Goal: Information Seeking & Learning: Learn about a topic

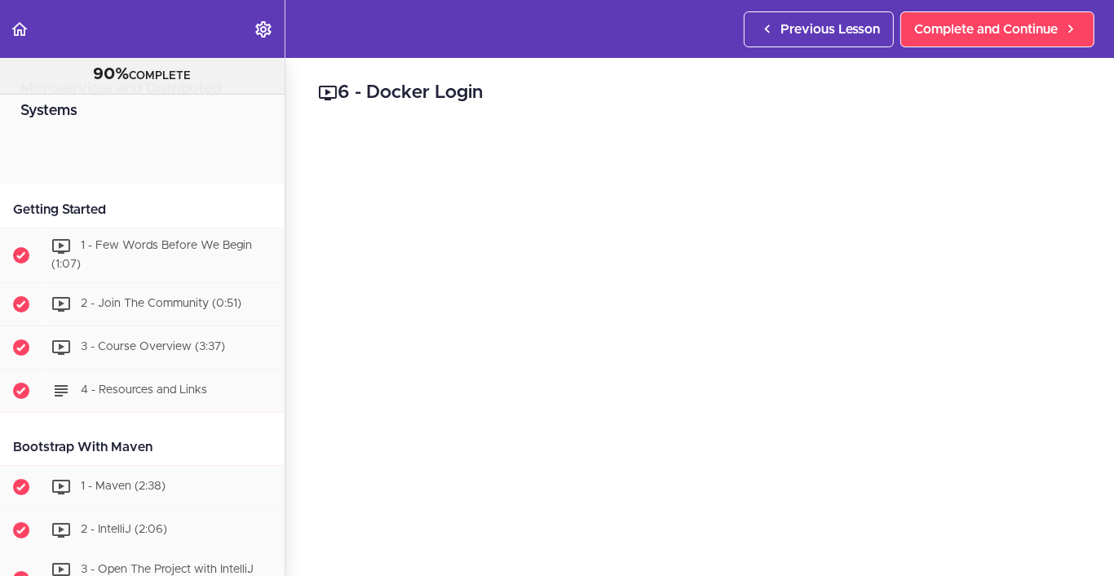
scroll to position [4558, 0]
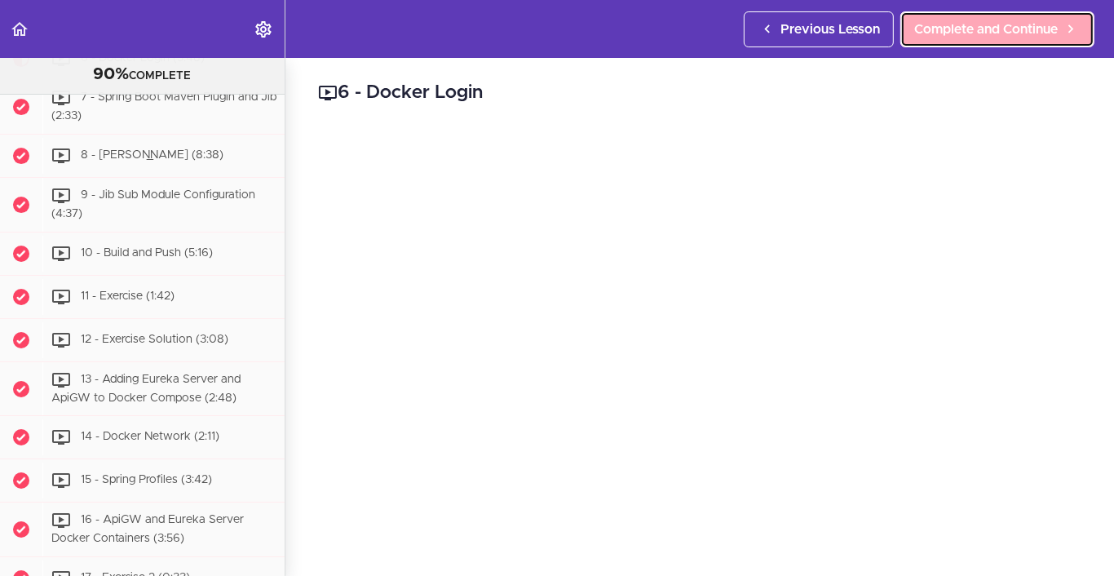
click at [1023, 37] on span "Complete and Continue" at bounding box center [986, 30] width 144 height 20
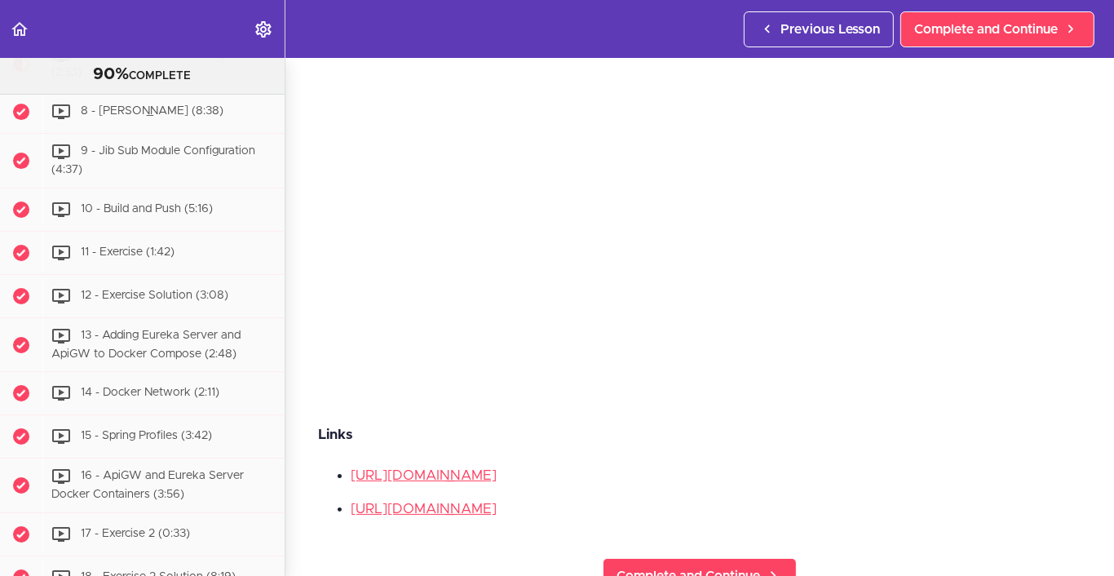
scroll to position [245, 0]
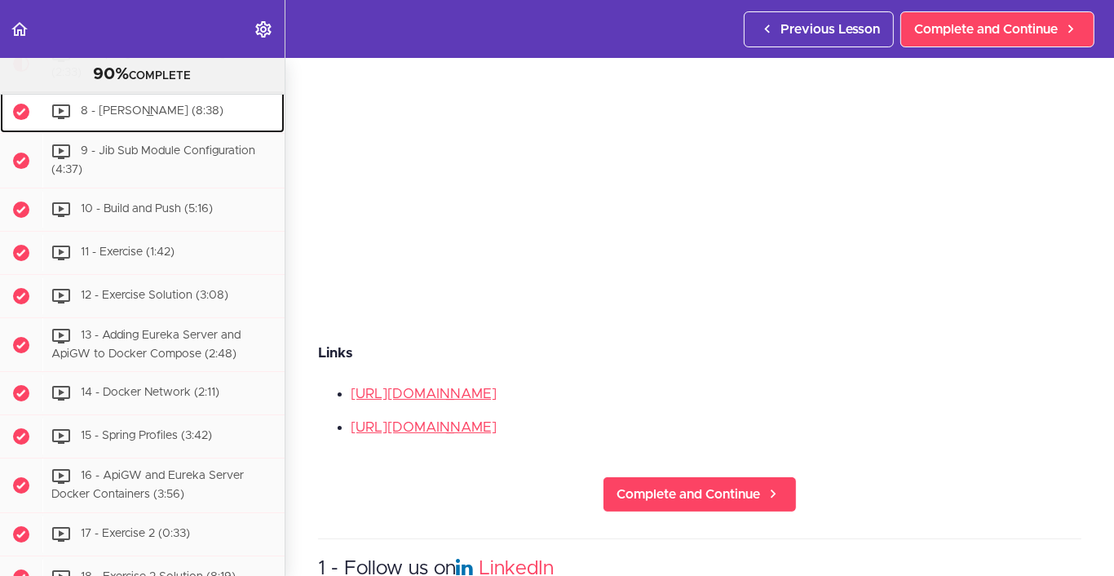
click at [183, 130] on div "8 - [PERSON_NAME] (8:38)" at bounding box center [163, 112] width 242 height 36
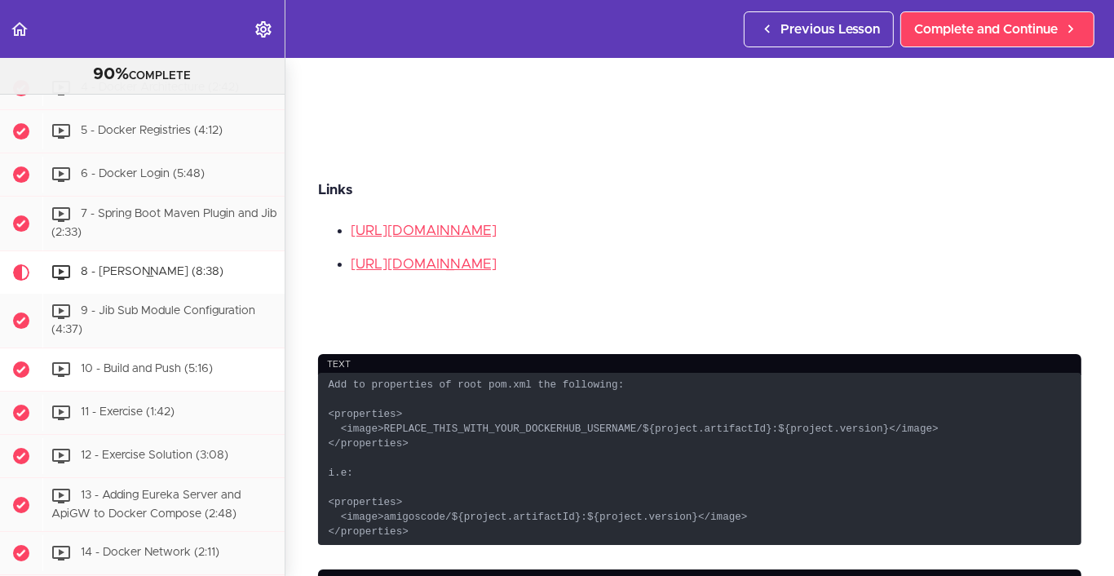
scroll to position [4329, 0]
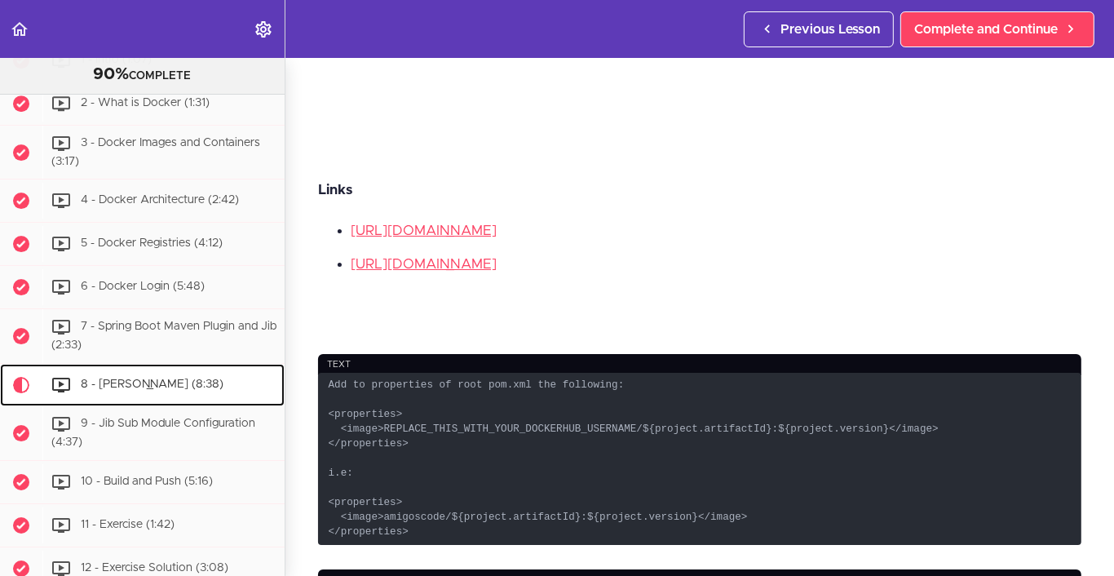
click at [143, 390] on span "8 - [PERSON_NAME] (8:38)" at bounding box center [152, 383] width 143 height 11
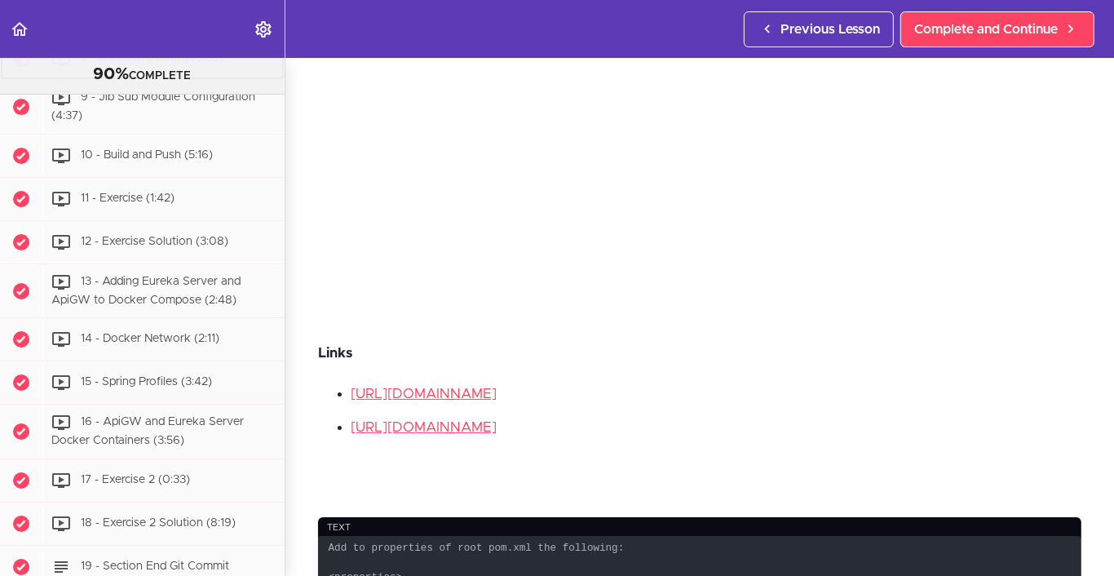
scroll to position [0, 0]
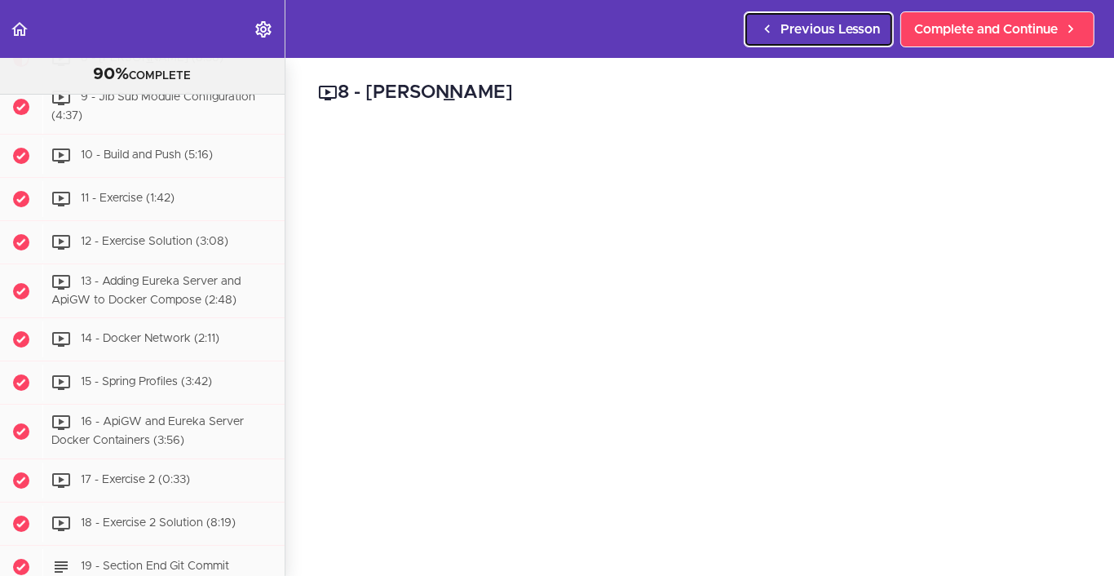
click at [807, 40] on link "Previous Lesson" at bounding box center [819, 29] width 150 height 36
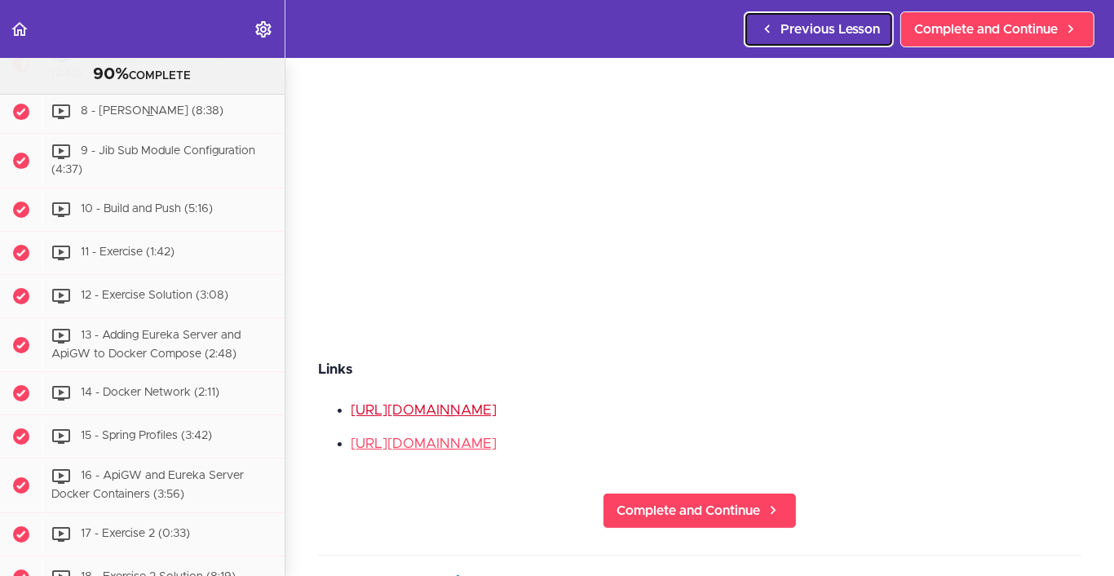
scroll to position [245, 0]
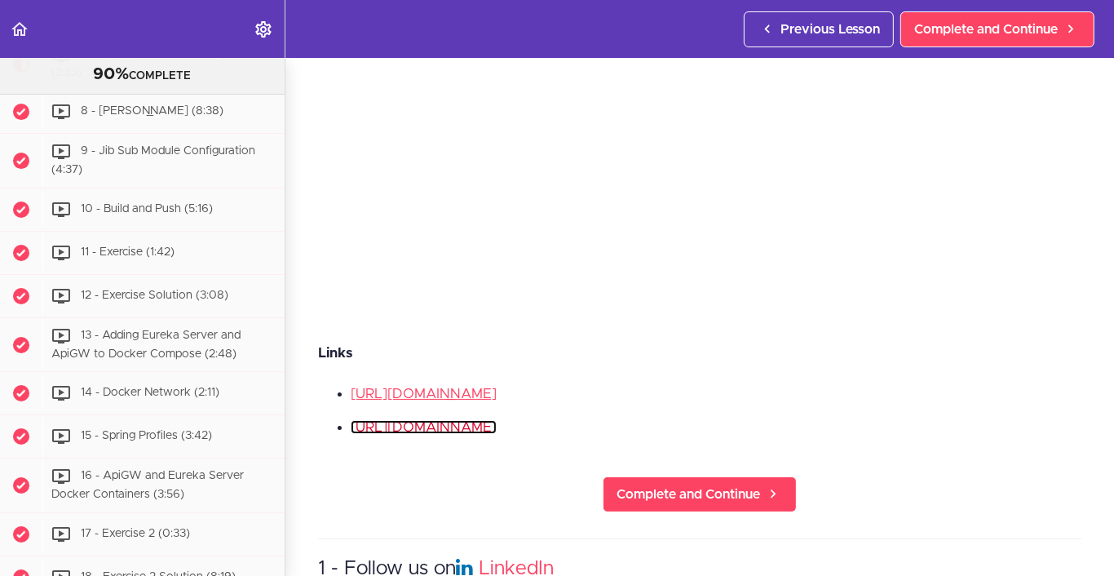
click at [397, 421] on link "[URL][DOMAIN_NAME]" at bounding box center [424, 427] width 146 height 14
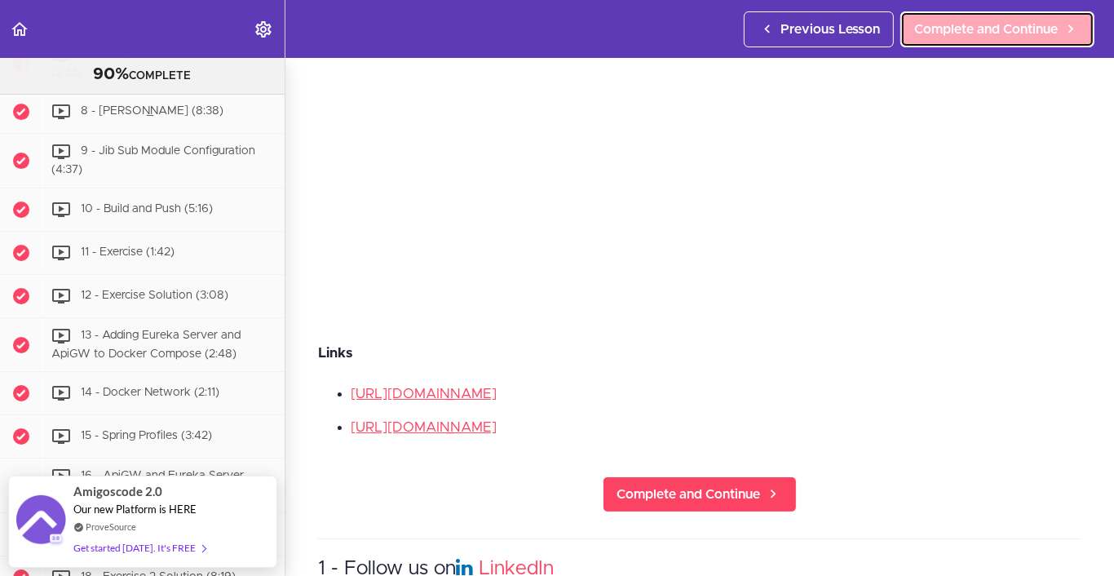
click at [1004, 27] on span "Complete and Continue" at bounding box center [986, 30] width 144 height 20
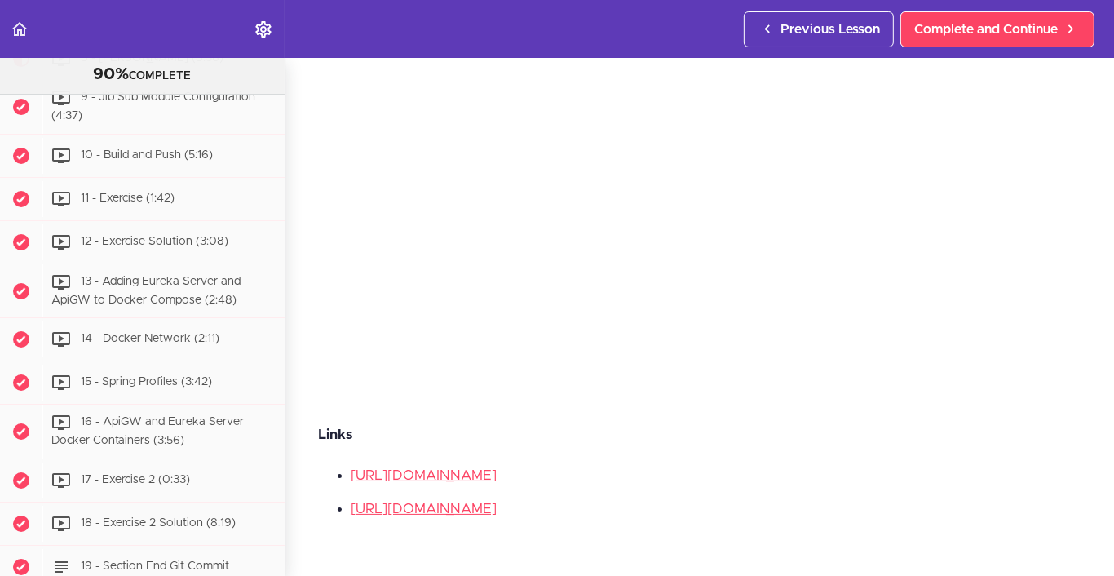
scroll to position [571, 0]
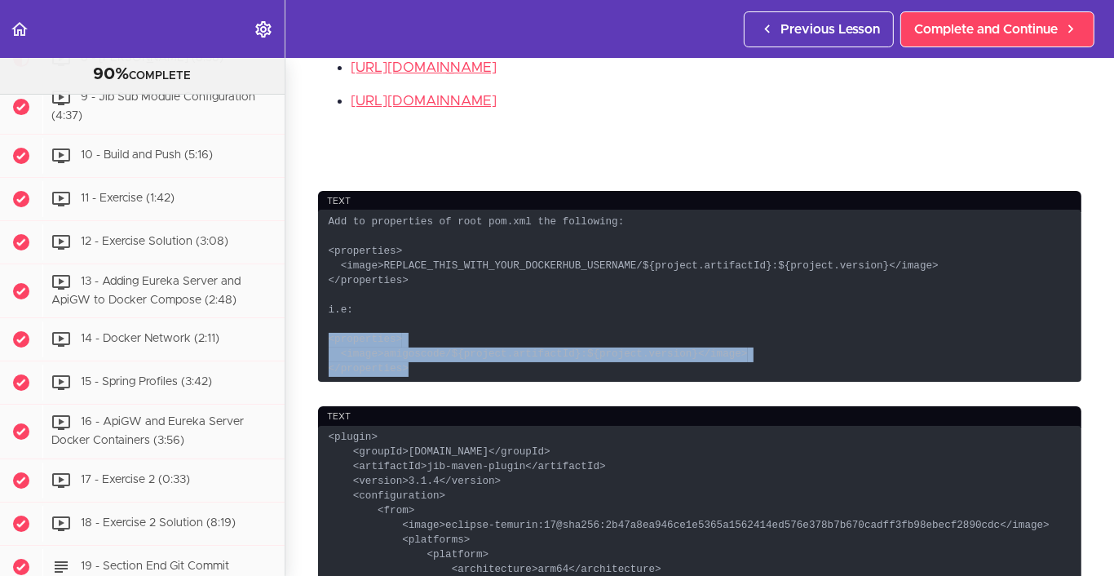
drag, startPoint x: 388, startPoint y: 360, endPoint x: 330, endPoint y: 334, distance: 64.6
click at [325, 336] on code "Add to properties of root pom.xml the following: <properties> <image>REPLACE_TH…" at bounding box center [699, 295] width 763 height 171
copy code "<properties> <image>amigoscode/${project.artifactId}:${project.version}</image>…"
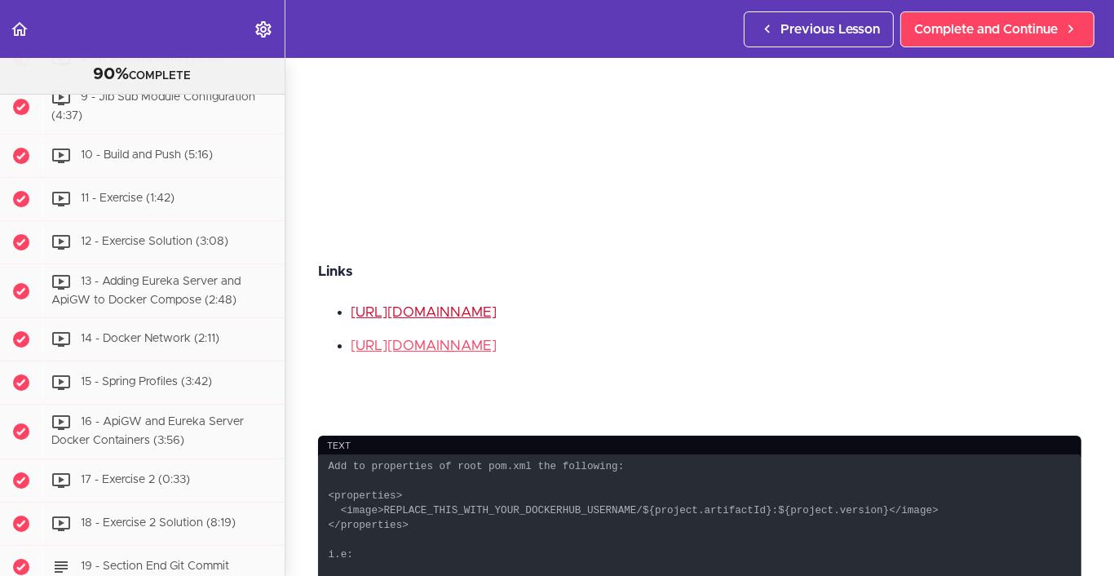
scroll to position [489, 0]
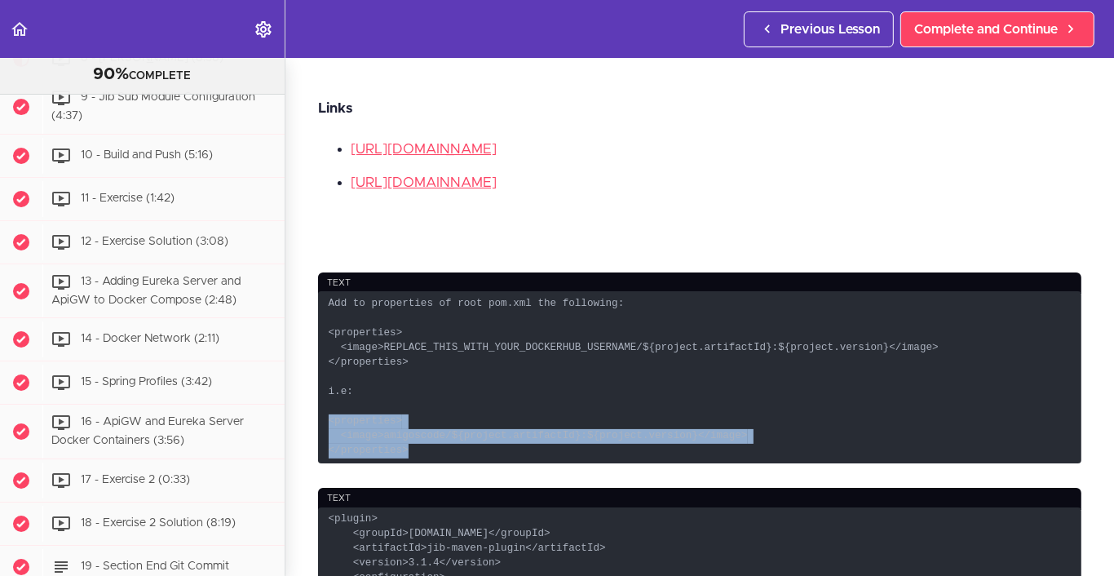
click at [388, 424] on code "Add to properties of root pom.xml the following: <properties> <image>REPLACE_TH…" at bounding box center [699, 376] width 763 height 171
drag, startPoint x: 732, startPoint y: 427, endPoint x: 298, endPoint y: 426, distance: 433.9
click at [298, 426] on section "Microservices and Distributed Systems 90% COMPLETE Getting Started 1 - Few Word…" at bounding box center [557, 317] width 1114 height 518
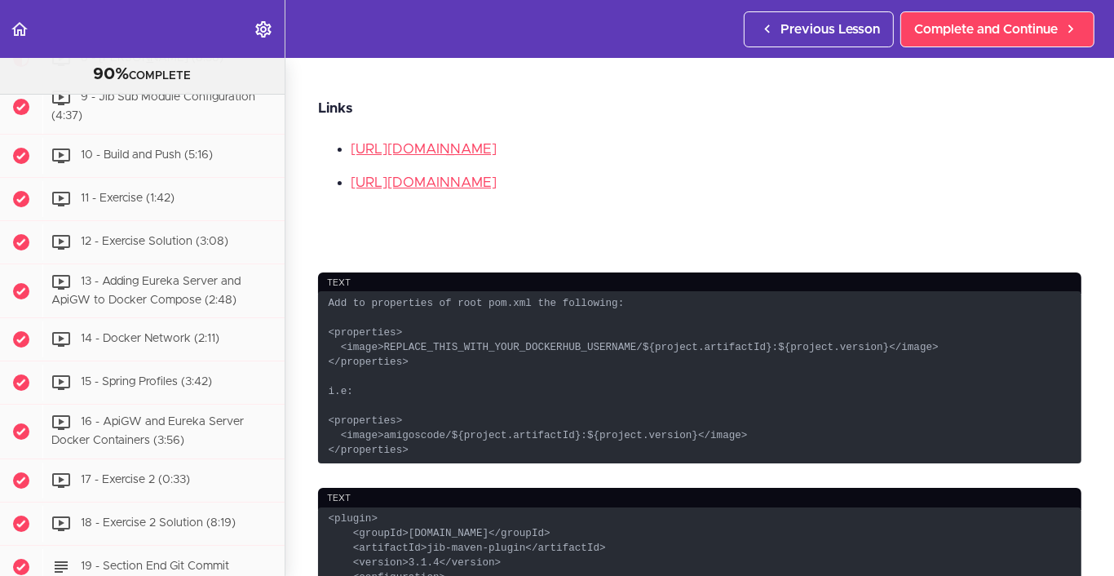
click at [506, 444] on code "Add to properties of root pom.xml the following: <properties> <image>REPLACE_TH…" at bounding box center [699, 376] width 763 height 171
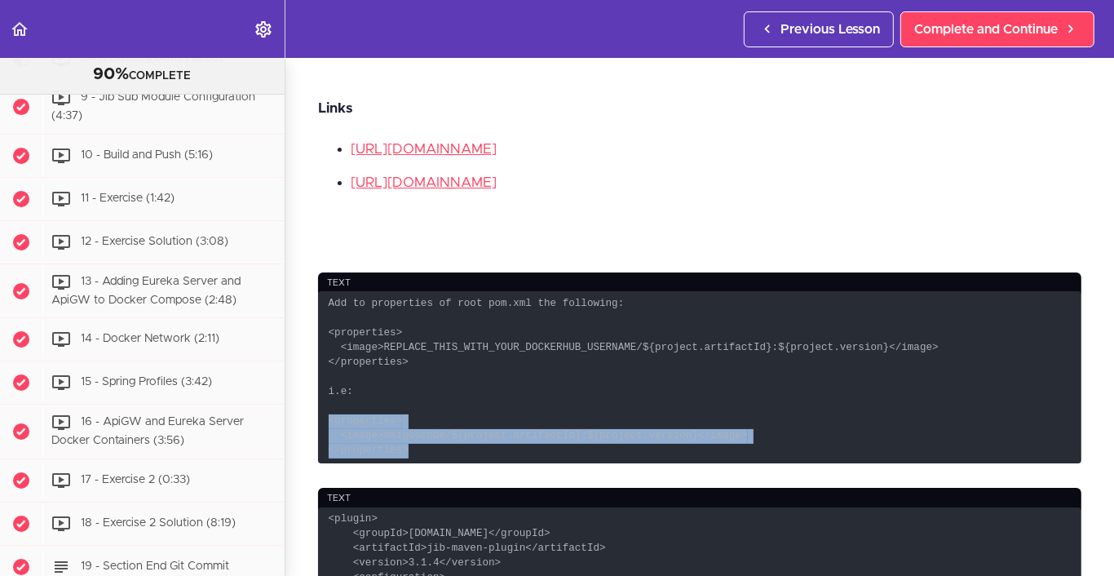
drag, startPoint x: 404, startPoint y: 439, endPoint x: 307, endPoint y: 414, distance: 99.3
click at [307, 414] on section "Microservices and Distributed Systems 90% COMPLETE Getting Started 1 - Few Word…" at bounding box center [557, 317] width 1114 height 518
copy code "<properties> <image>amigoscode/${project.artifactId}:${project.version}</image>…"
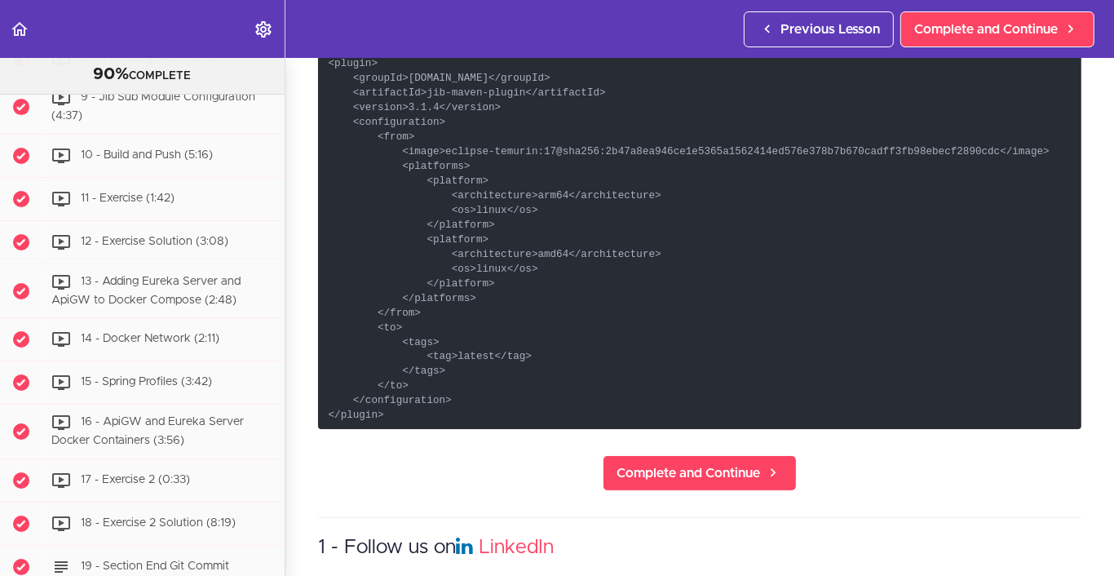
scroll to position [897, 0]
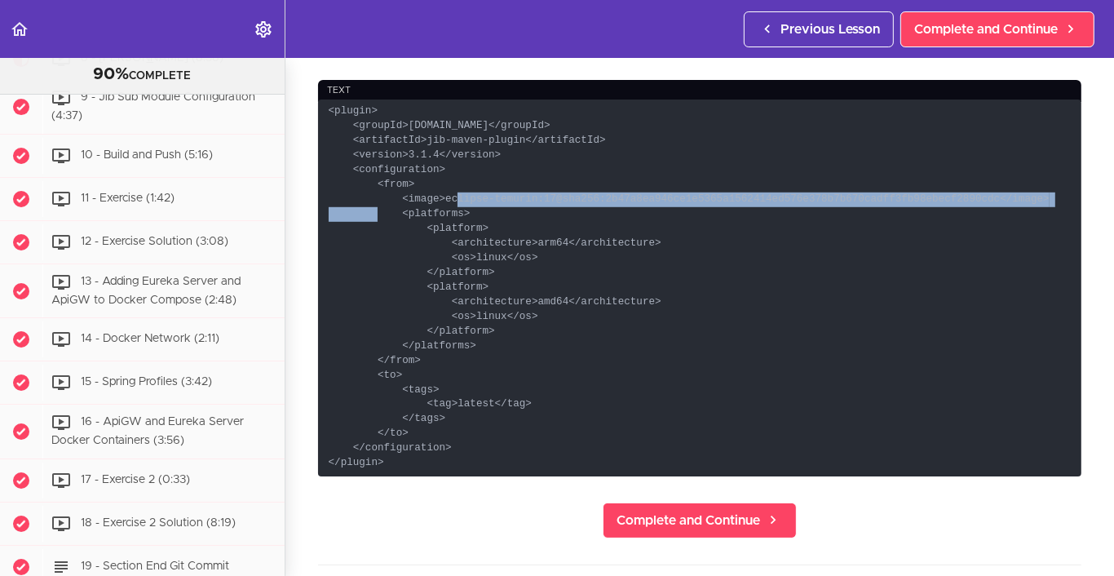
drag, startPoint x: 992, startPoint y: 223, endPoint x: 395, endPoint y: 215, distance: 597.1
click at [395, 215] on code "<plugin> <groupId>[DOMAIN_NAME]</groupId> <artifactId>jib-maven-plugin</artifac…" at bounding box center [699, 288] width 763 height 377
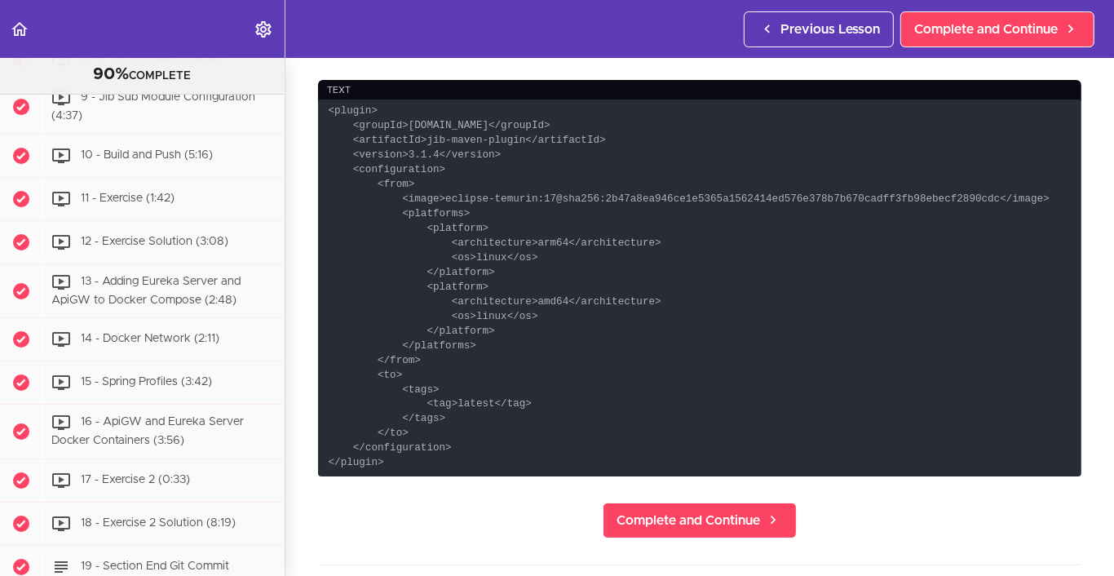
click at [472, 266] on code "<plugin> <groupId>[DOMAIN_NAME]</groupId> <artifactId>jib-maven-plugin</artifac…" at bounding box center [699, 288] width 763 height 377
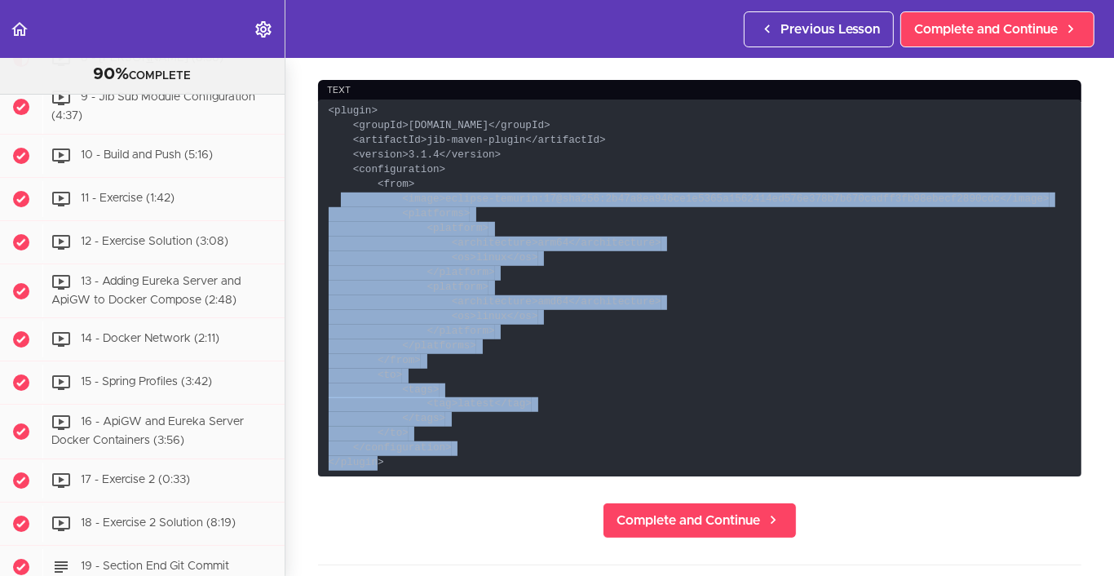
drag, startPoint x: 375, startPoint y: 289, endPoint x: 457, endPoint y: 468, distance: 197.1
click at [457, 468] on code "<plugin> <groupId>[DOMAIN_NAME]</groupId> <artifactId>jib-maven-plugin</artifac…" at bounding box center [699, 288] width 763 height 377
click at [365, 222] on code "<plugin> <groupId>[DOMAIN_NAME]</groupId> <artifactId>jib-maven-plugin</artifac…" at bounding box center [699, 288] width 763 height 377
drag, startPoint x: 350, startPoint y: 191, endPoint x: 462, endPoint y: 467, distance: 297.8
click at [462, 467] on code "<plugin> <groupId>[DOMAIN_NAME]</groupId> <artifactId>jib-maven-plugin</artifac…" at bounding box center [699, 288] width 763 height 377
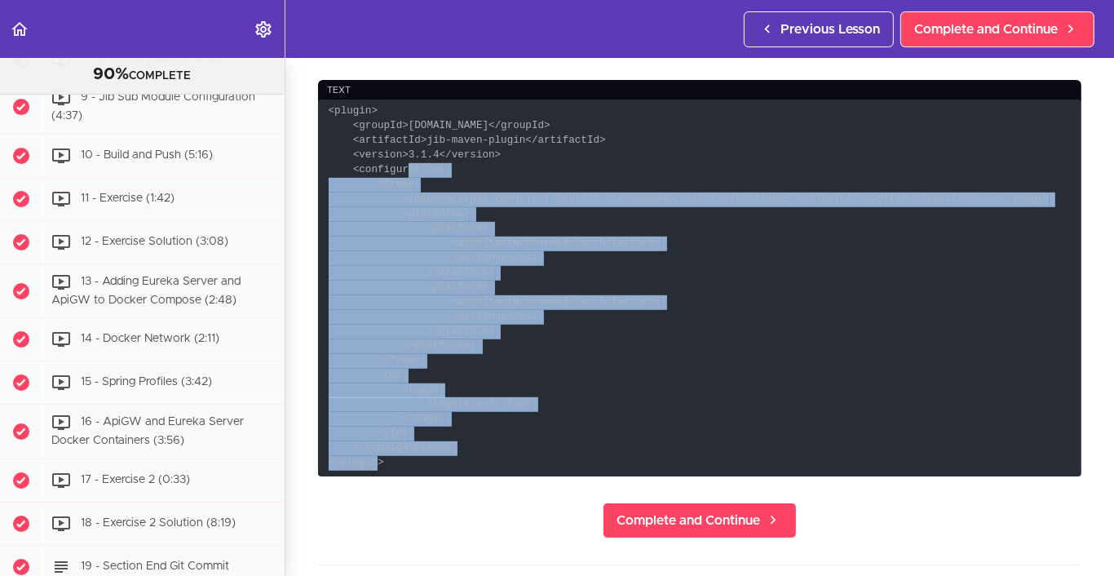
copy code "<configuration> <from> <image>eclipse-temurin:17@sha256:2b47a8ea946ce1e5365a156…"
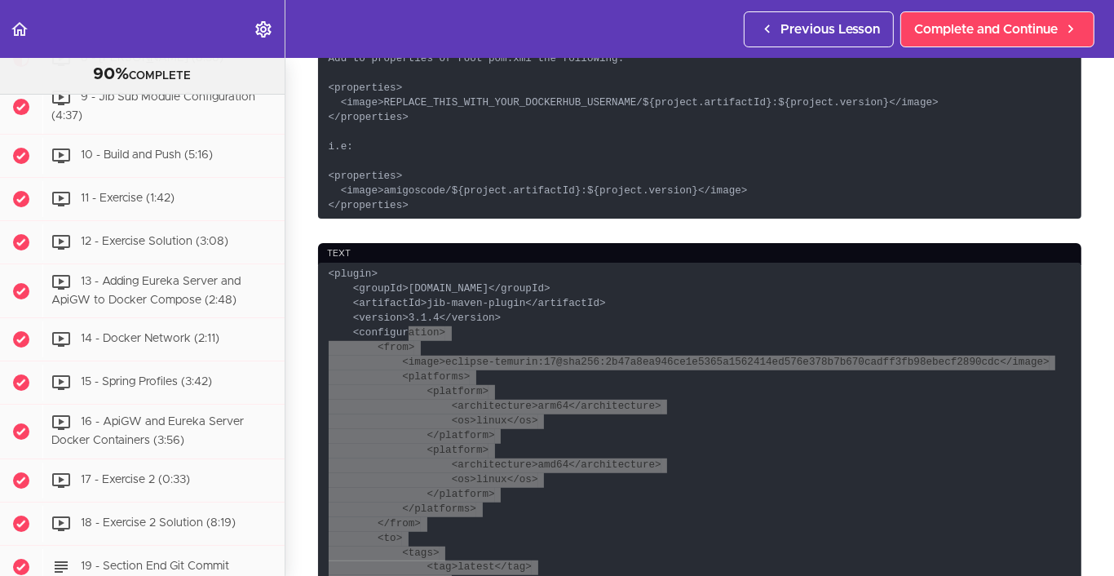
scroll to position [571, 0]
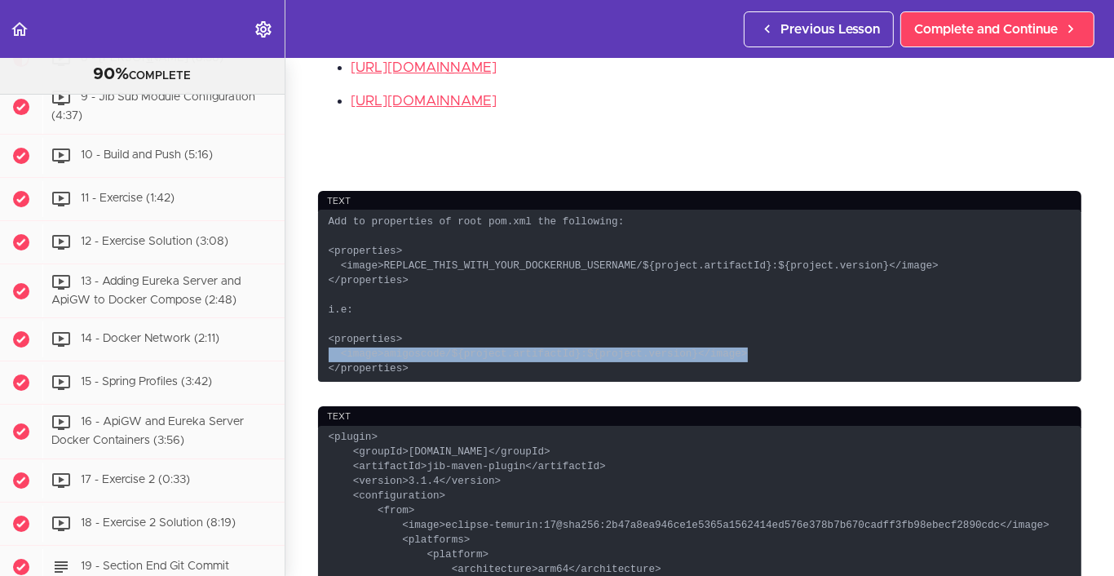
drag, startPoint x: 717, startPoint y: 350, endPoint x: 330, endPoint y: 346, distance: 387.4
click at [330, 346] on code "Add to properties of root pom.xml the following: <properties> <image>REPLACE_TH…" at bounding box center [699, 295] width 763 height 171
copy code "<image>amigoscode/${project.artifactId}:${project.version}</image>"
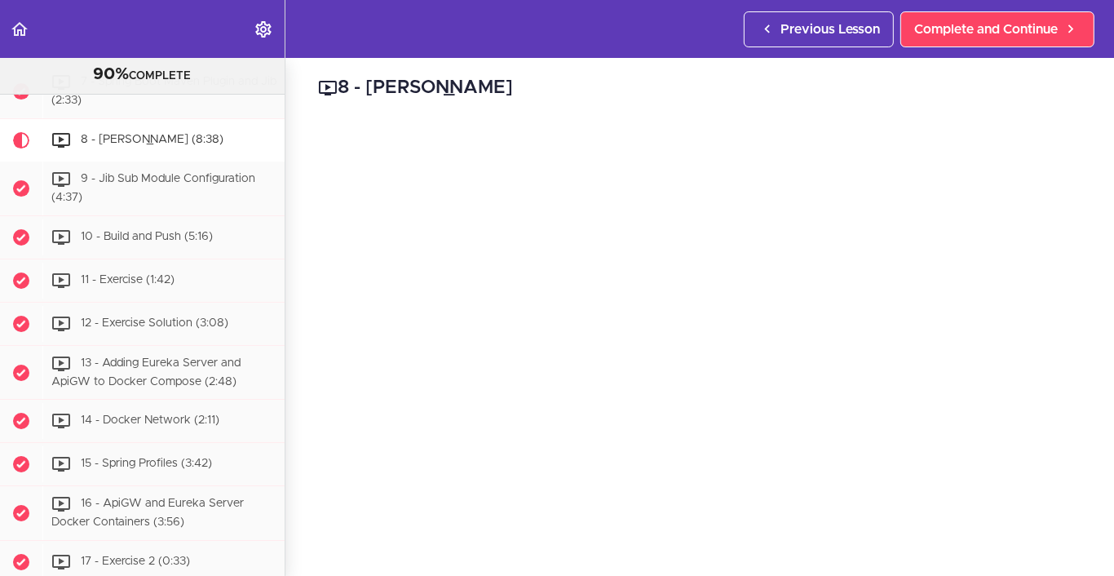
scroll to position [0, 0]
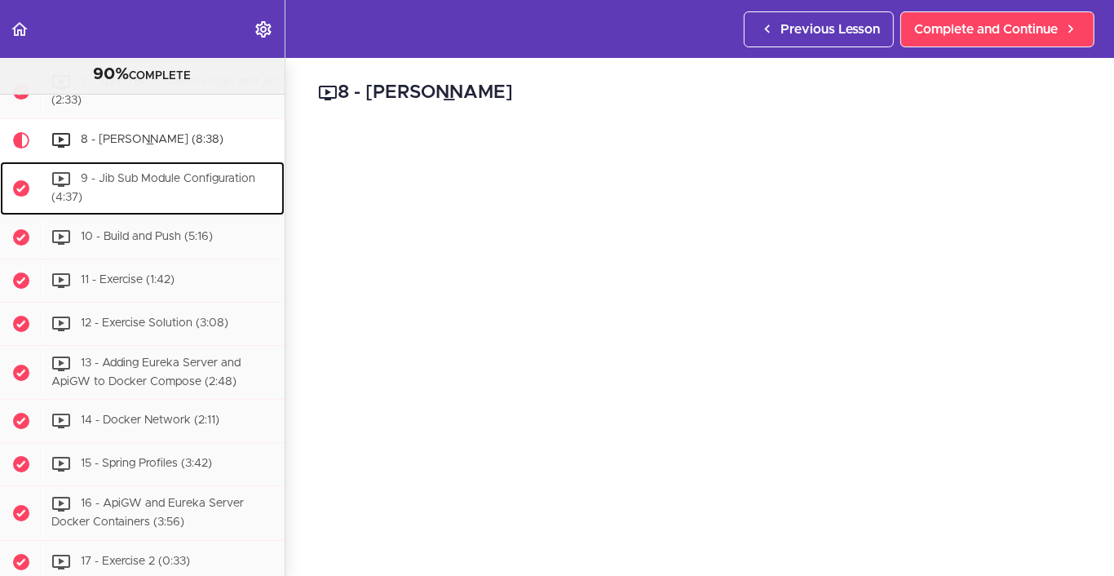
click at [166, 203] on span "9 - Jib Sub Module Configuration (4:37)" at bounding box center [153, 188] width 204 height 30
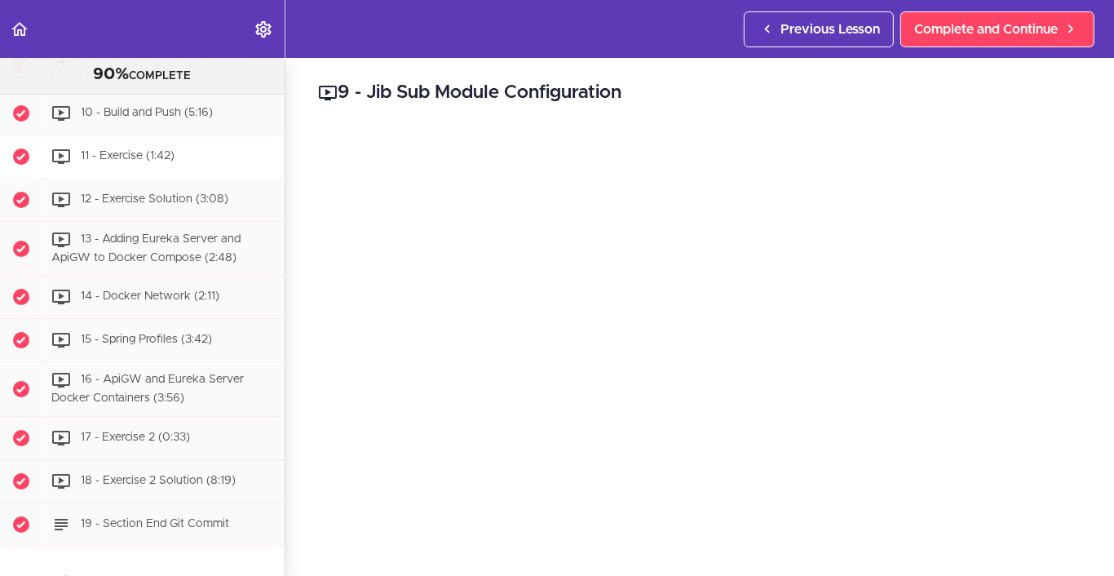
scroll to position [4616, 0]
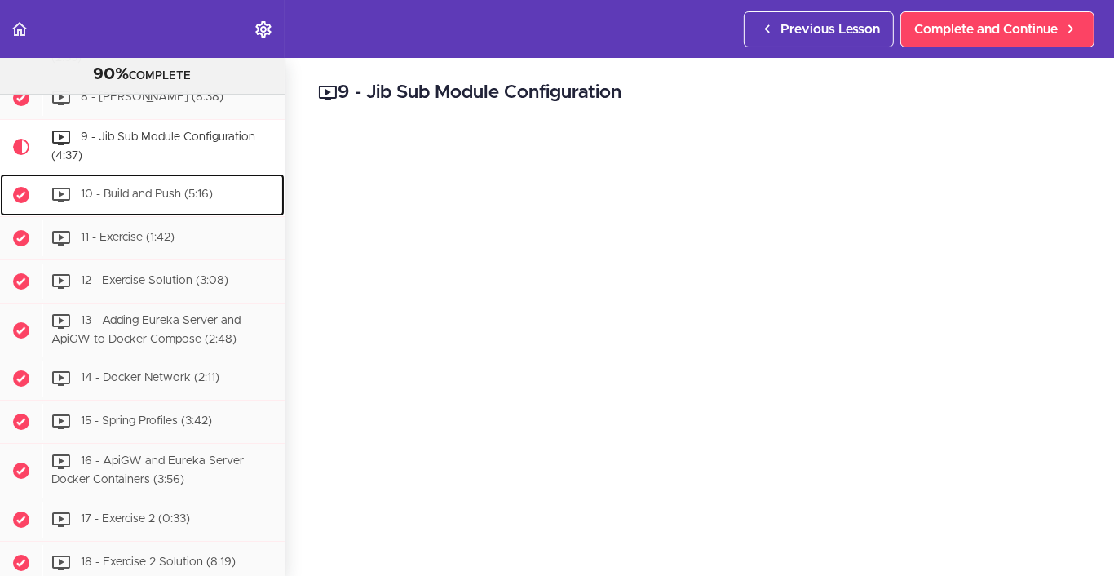
click at [179, 200] on span "10 - Build and Push (5:16)" at bounding box center [147, 193] width 132 height 11
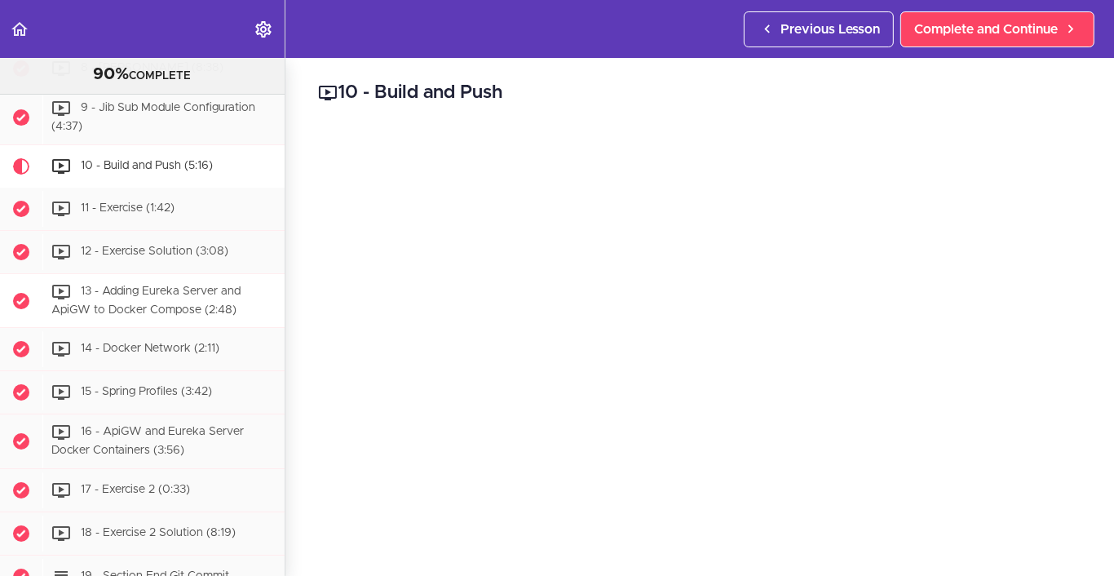
scroll to position [4589, 0]
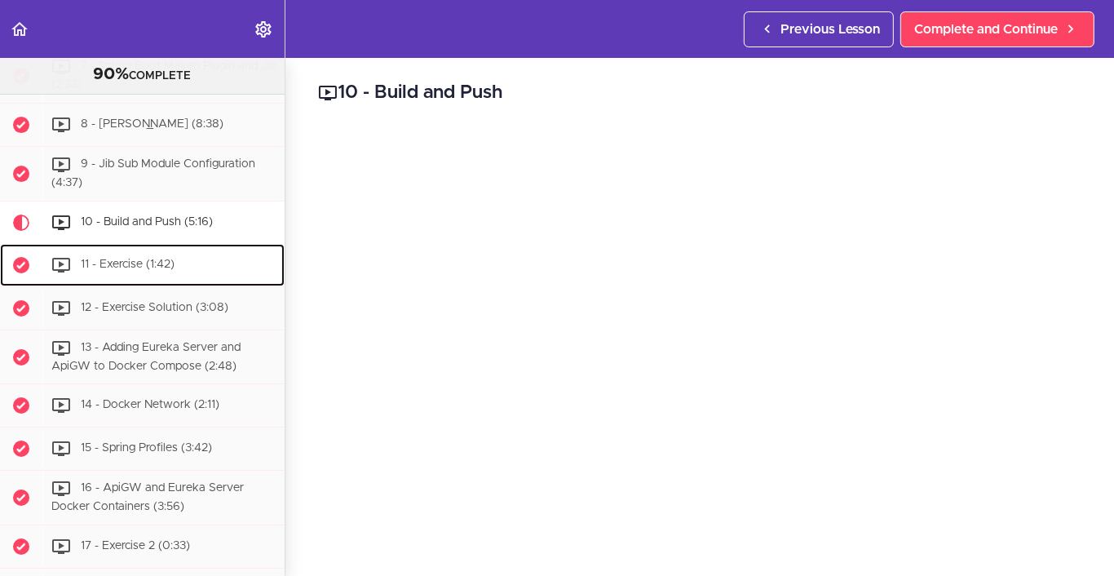
click at [134, 270] on span "11 - Exercise (1:42)" at bounding box center [128, 264] width 94 height 11
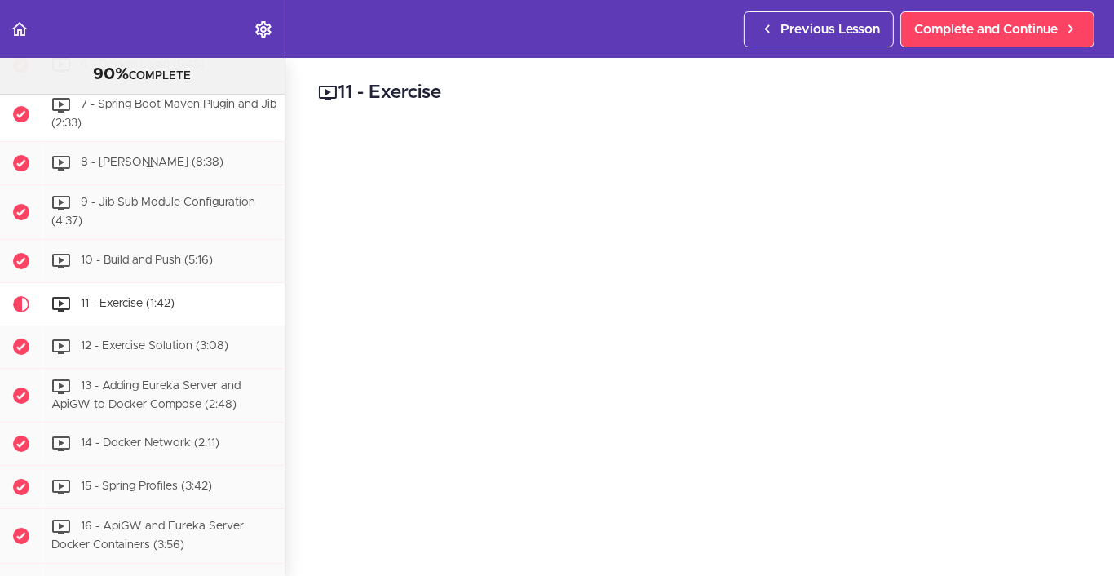
scroll to position [4714, 0]
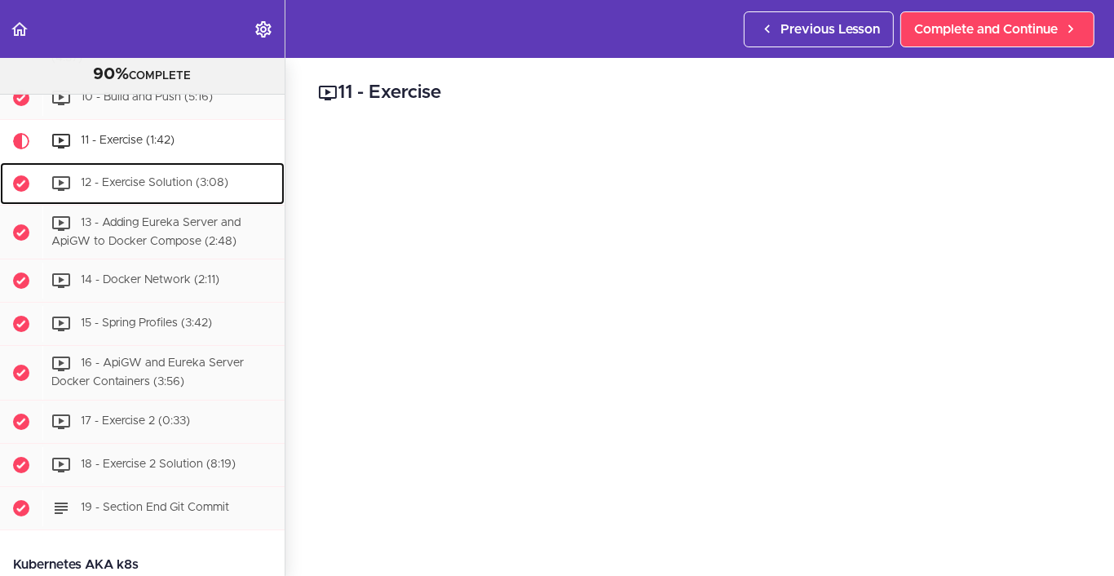
click at [182, 201] on div "12 - Exercise Solution (3:08)" at bounding box center [163, 184] width 242 height 36
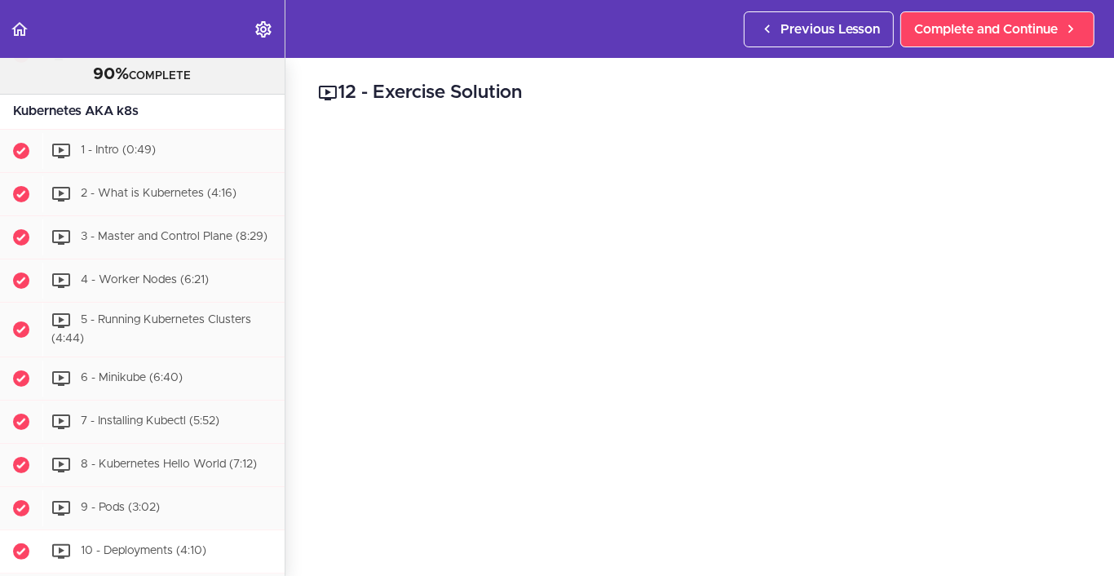
scroll to position [5164, 0]
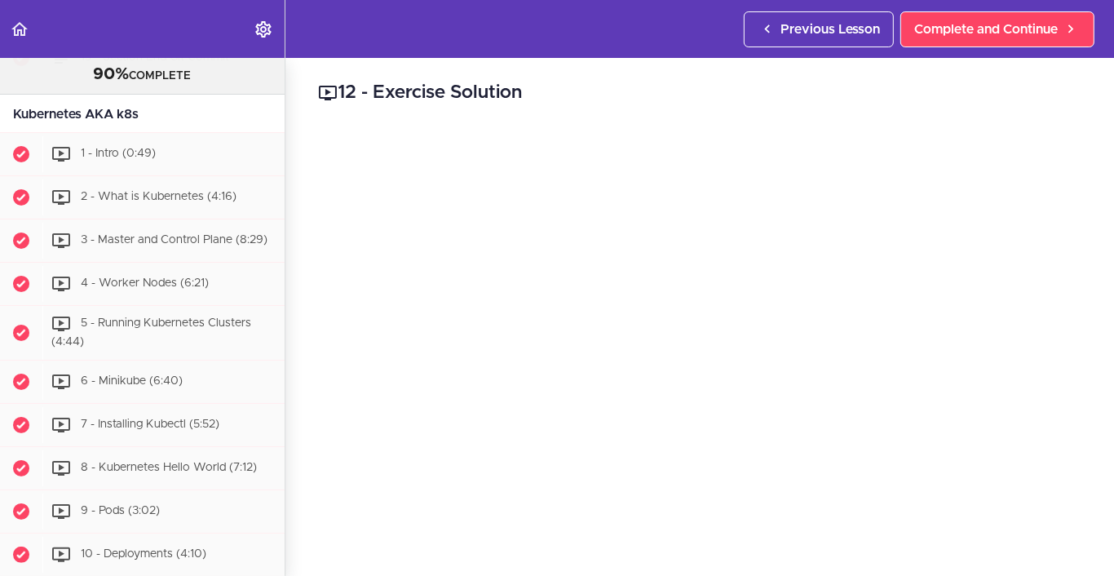
click at [1031, 49] on div "Previous Lesson Complete and Continue" at bounding box center [922, 29] width 357 height 58
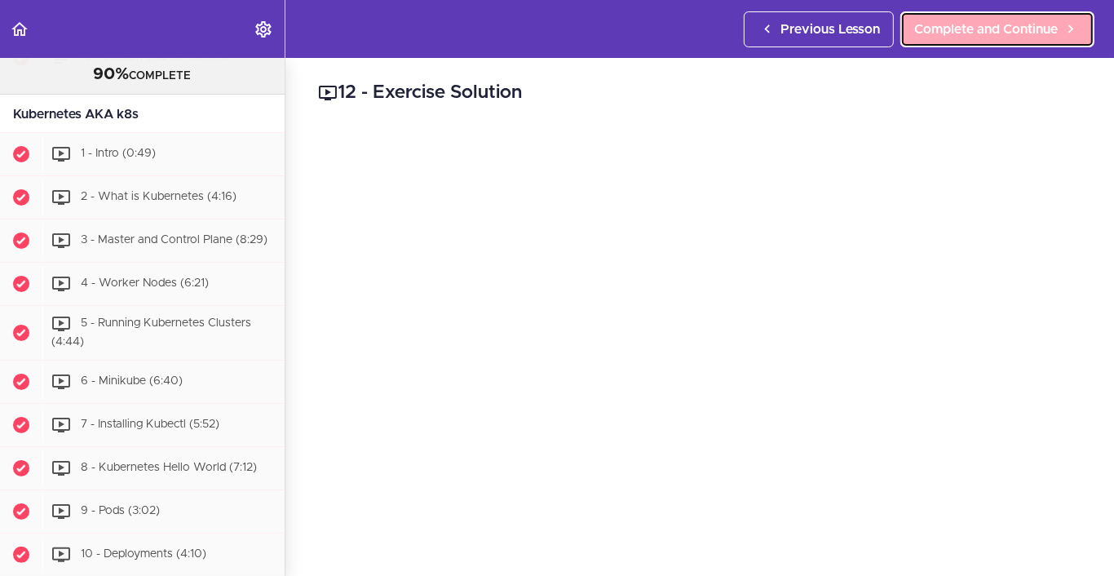
click at [1028, 36] on span "Complete and Continue" at bounding box center [986, 30] width 144 height 20
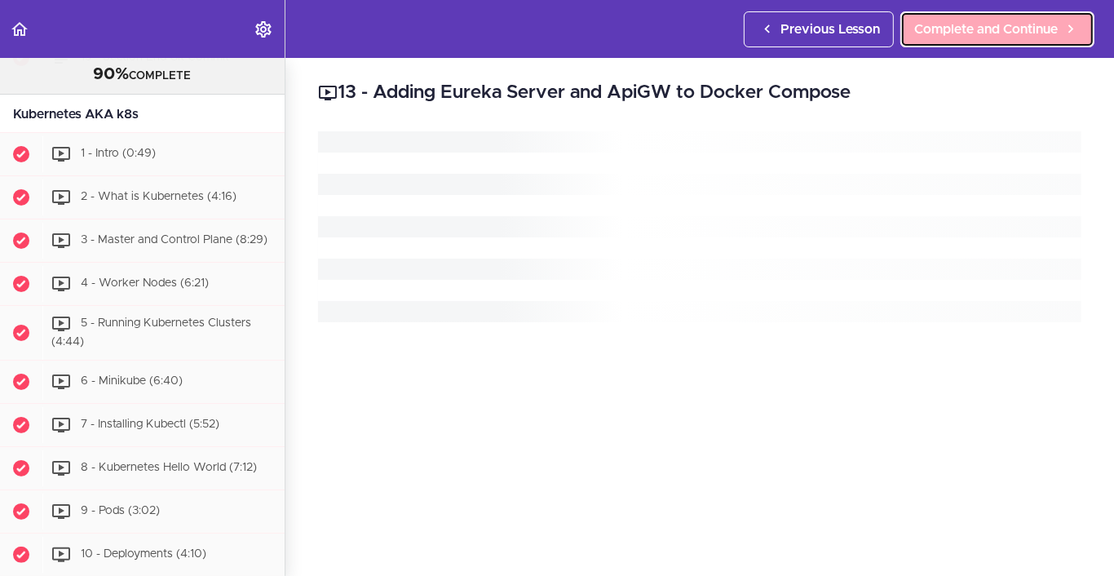
click at [949, 24] on span "Complete and Continue" at bounding box center [986, 30] width 144 height 20
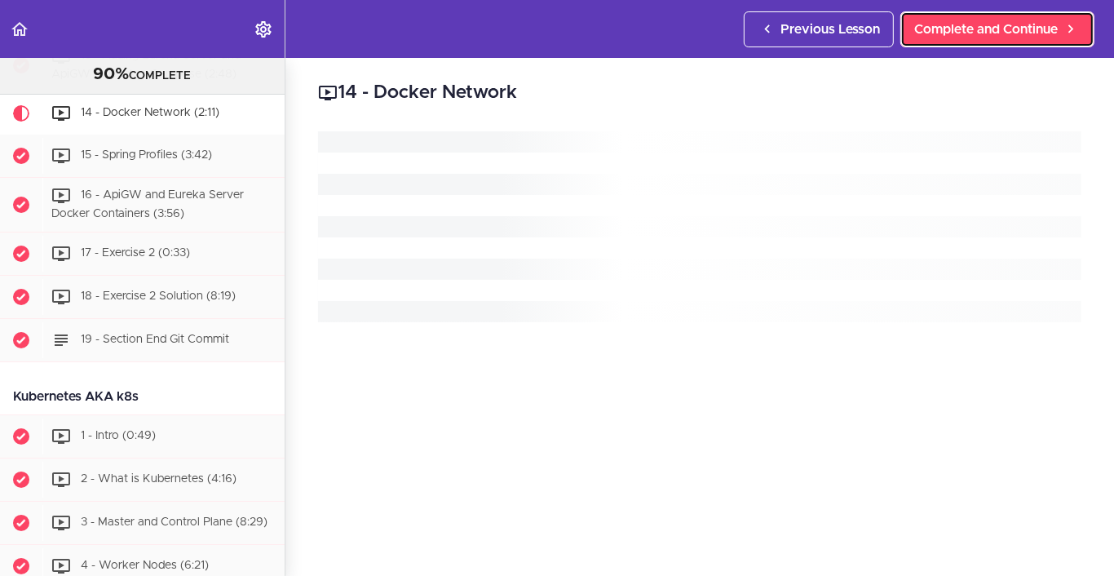
scroll to position [4936, 0]
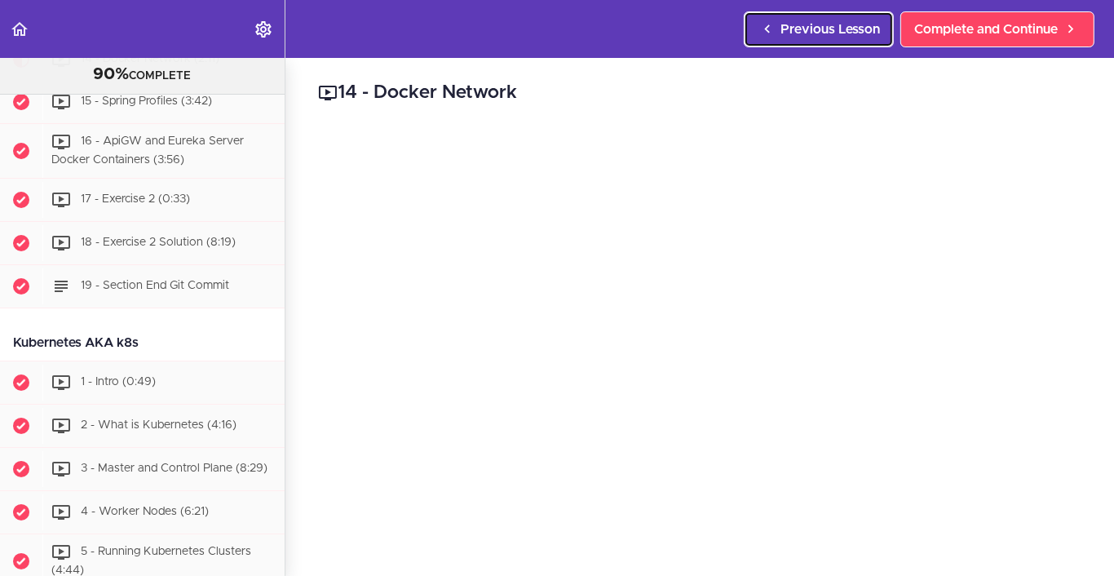
click at [851, 34] on span "Previous Lesson" at bounding box center [831, 30] width 100 height 20
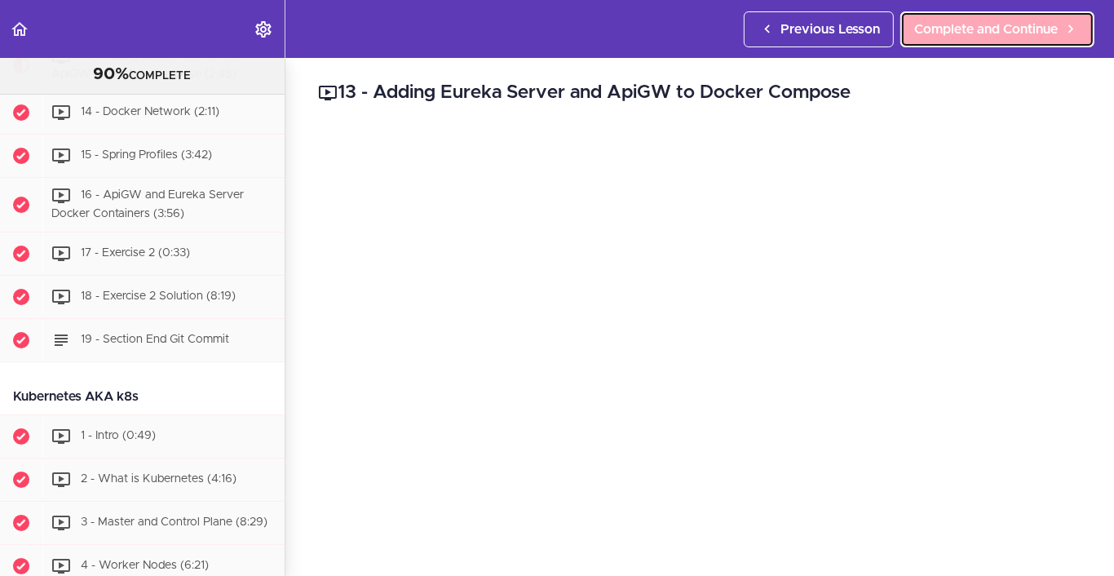
click at [999, 27] on span "Complete and Continue" at bounding box center [986, 30] width 144 height 20
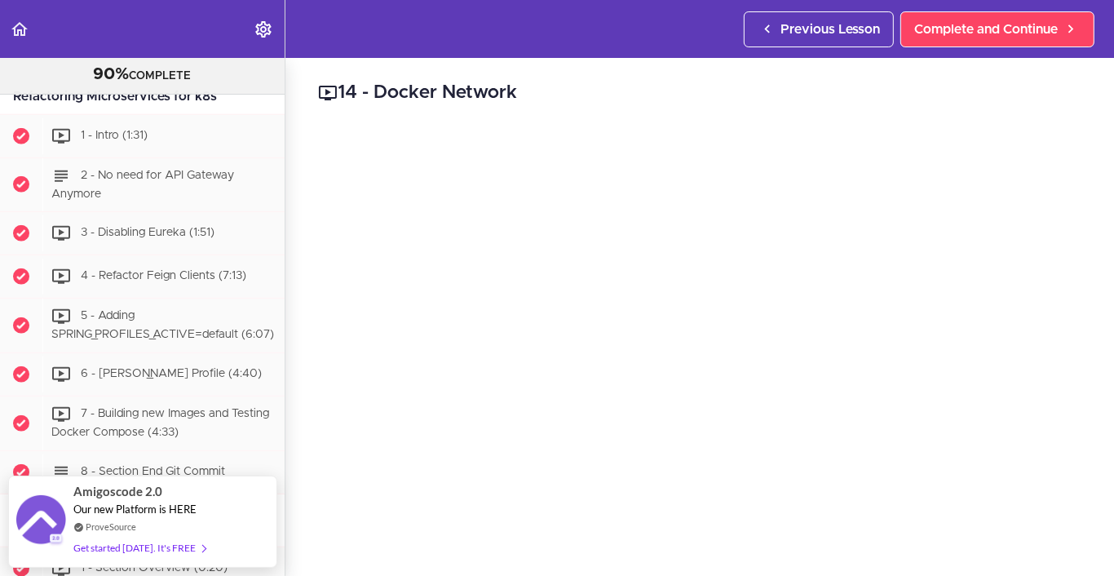
scroll to position [6159, 0]
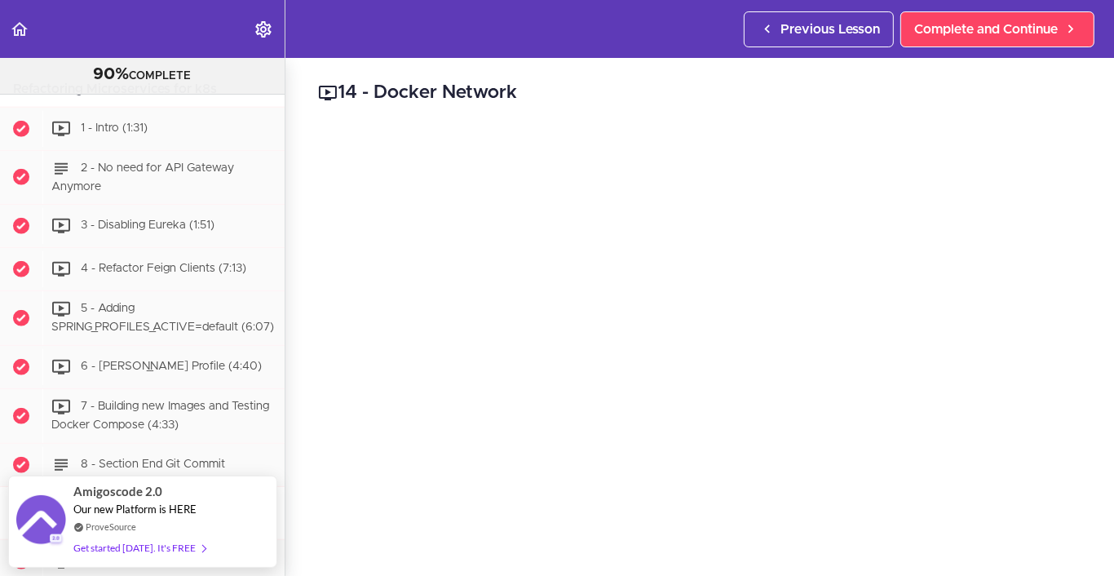
drag, startPoint x: 205, startPoint y: 167, endPoint x: 186, endPoint y: 175, distance: 20.5
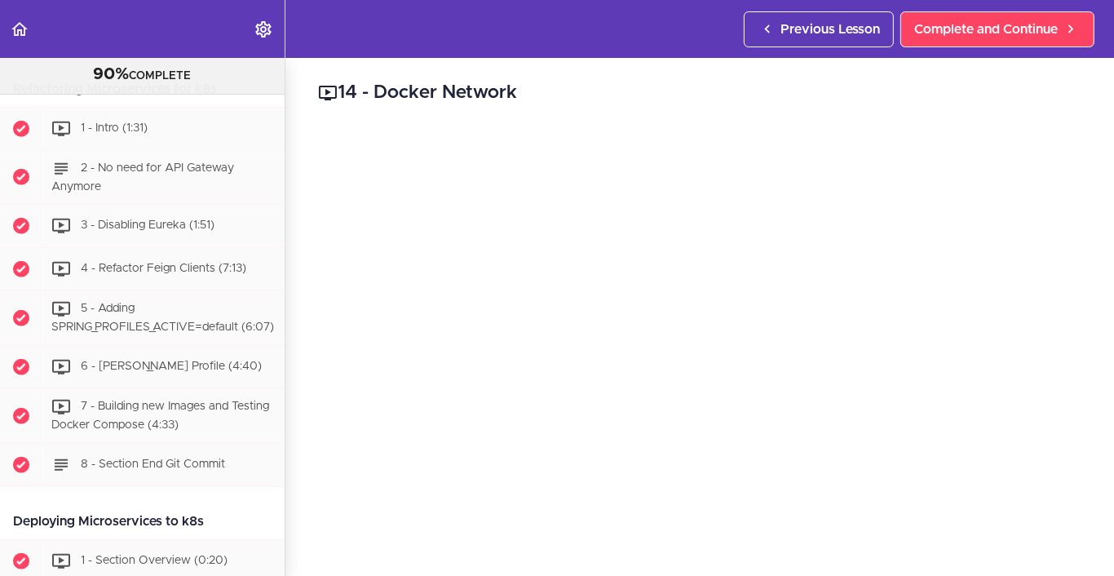
click at [1021, 47] on div "Previous Lesson Complete and Continue" at bounding box center [922, 29] width 357 height 58
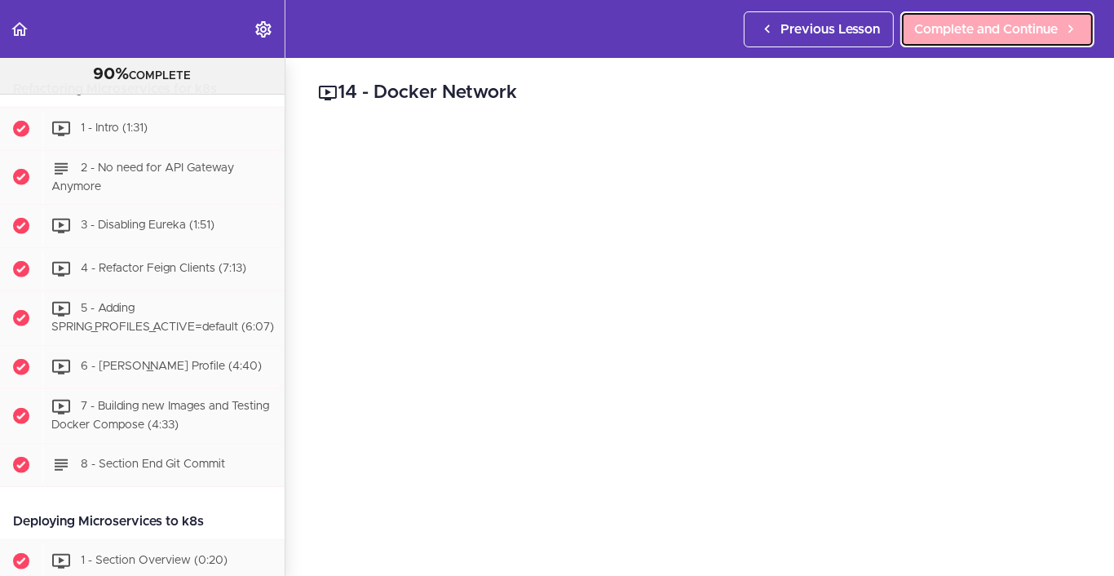
click at [1020, 39] on link "Complete and Continue" at bounding box center [997, 29] width 194 height 36
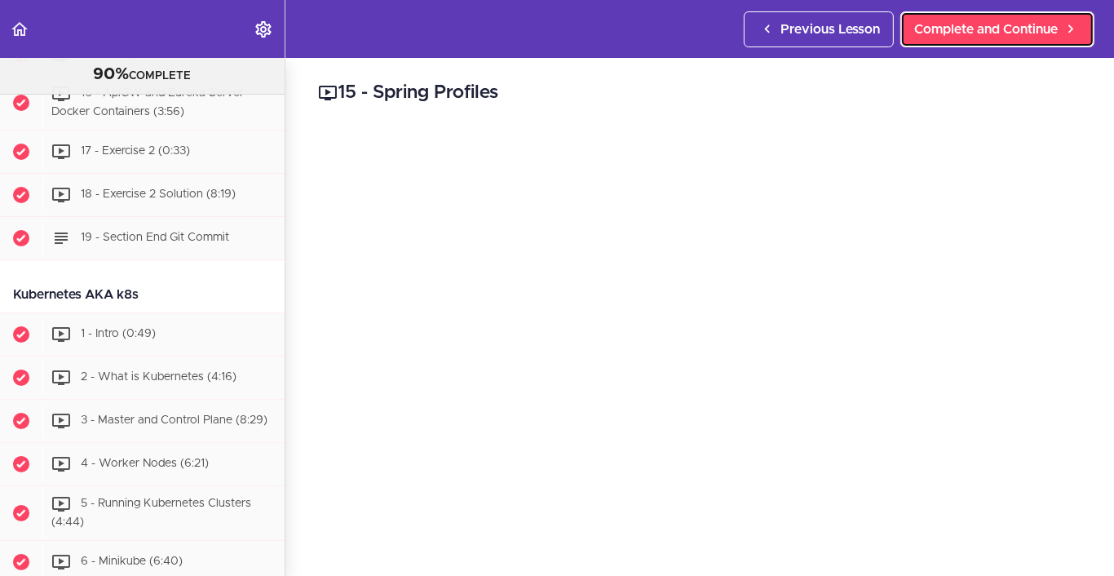
scroll to position [4978, 0]
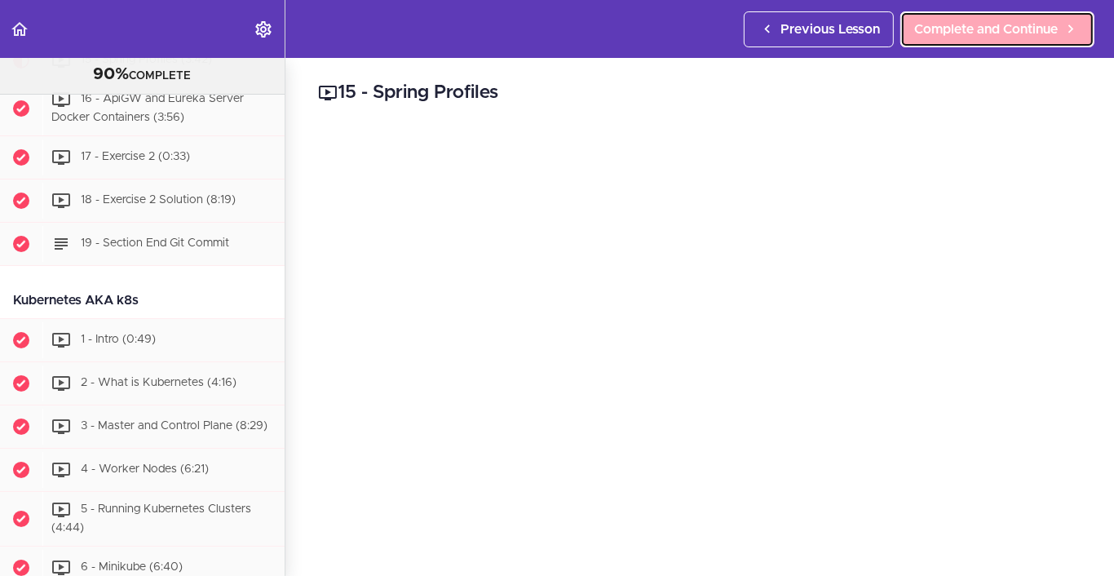
click at [941, 25] on span "Complete and Continue" at bounding box center [986, 30] width 144 height 20
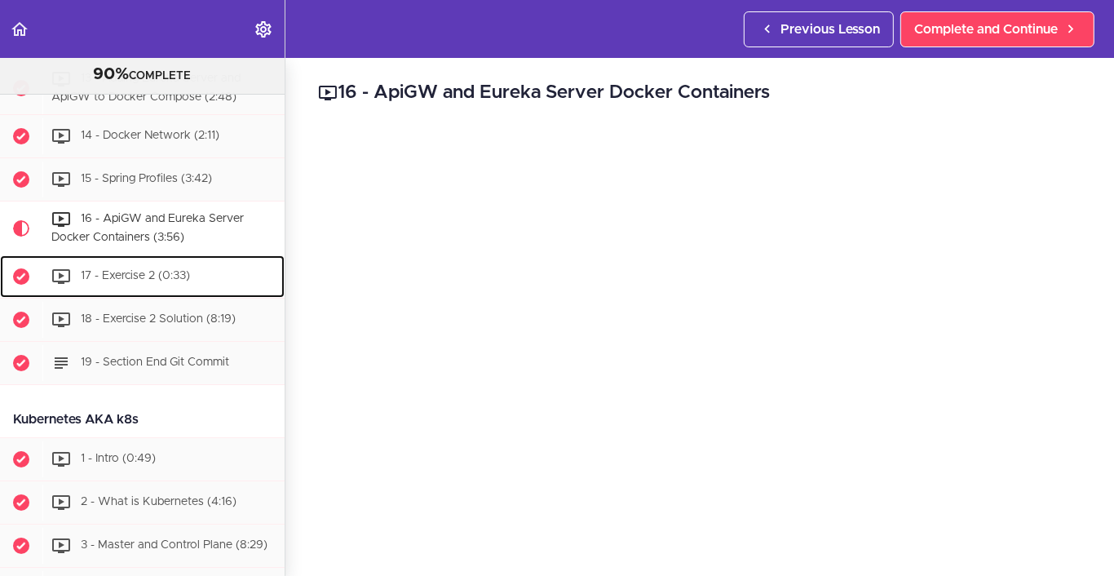
click at [211, 294] on div "17 - Exercise 2 (0:33)" at bounding box center [163, 277] width 242 height 36
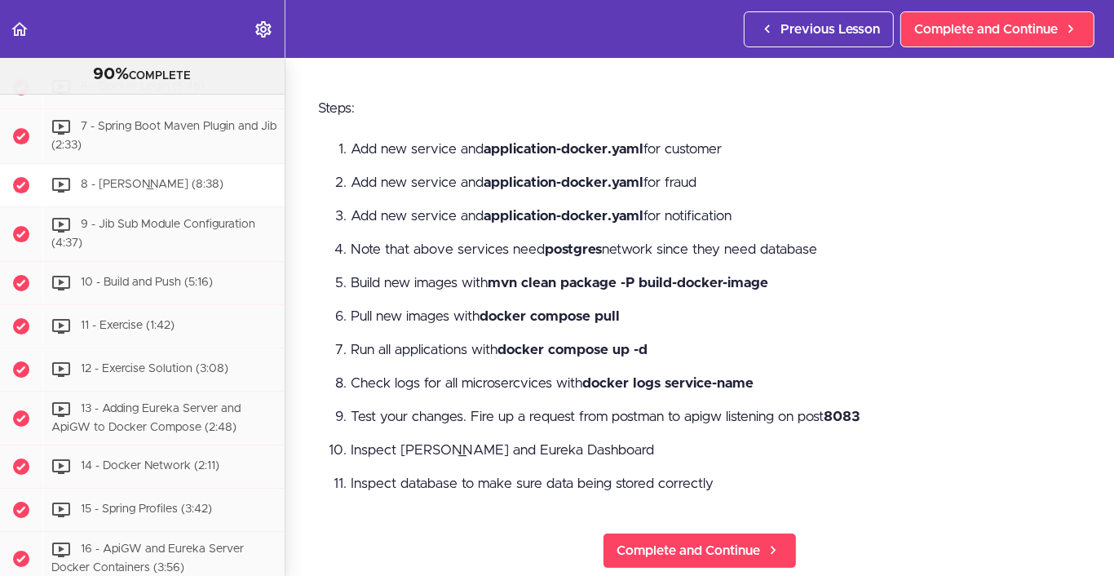
scroll to position [4424, 0]
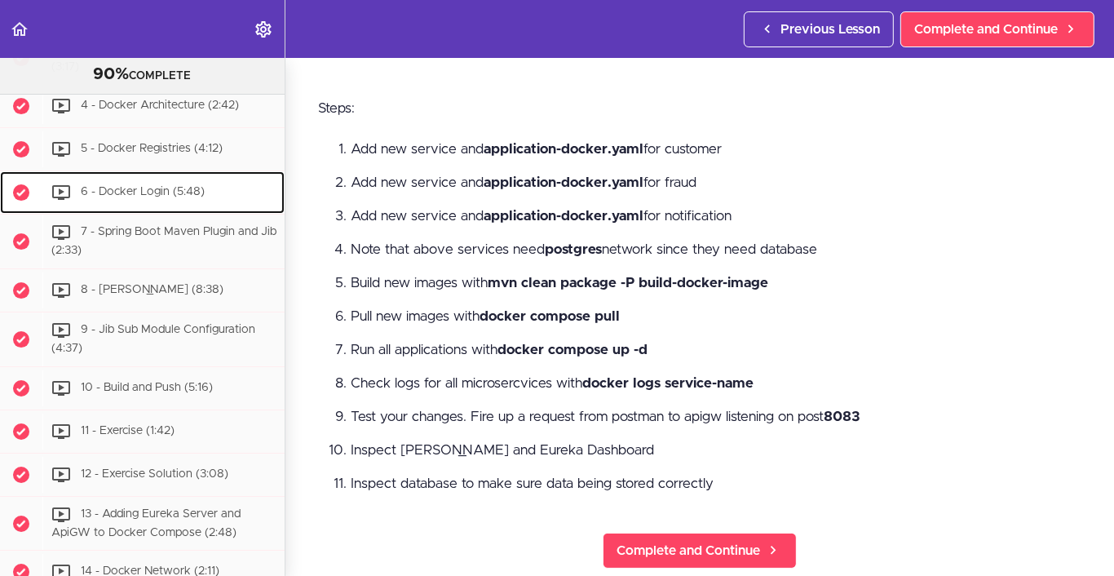
click at [192, 210] on div "6 - Docker Login (5:48)" at bounding box center [163, 193] width 242 height 36
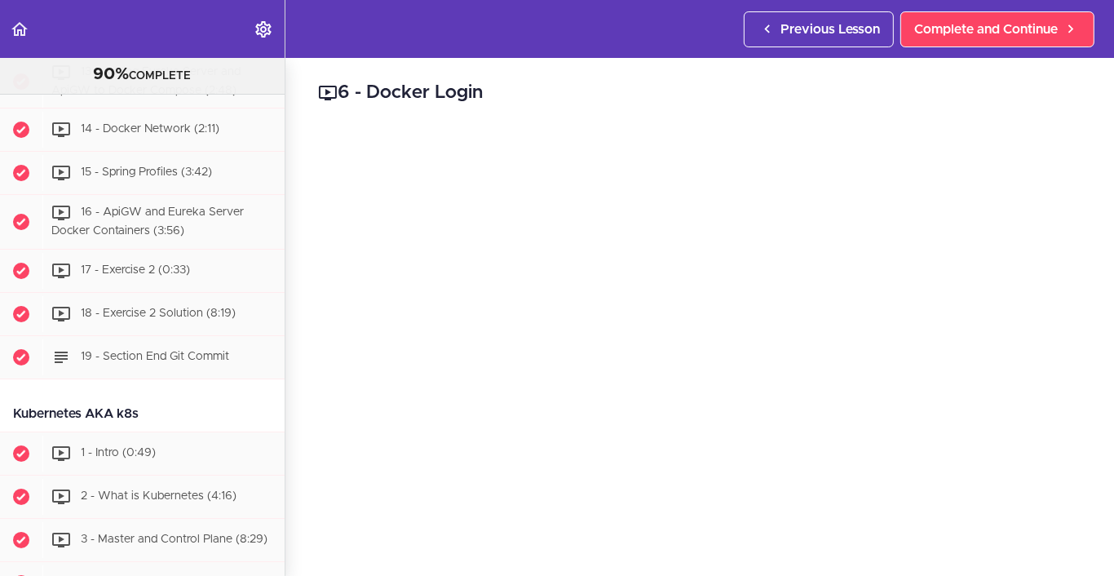
scroll to position [4884, 0]
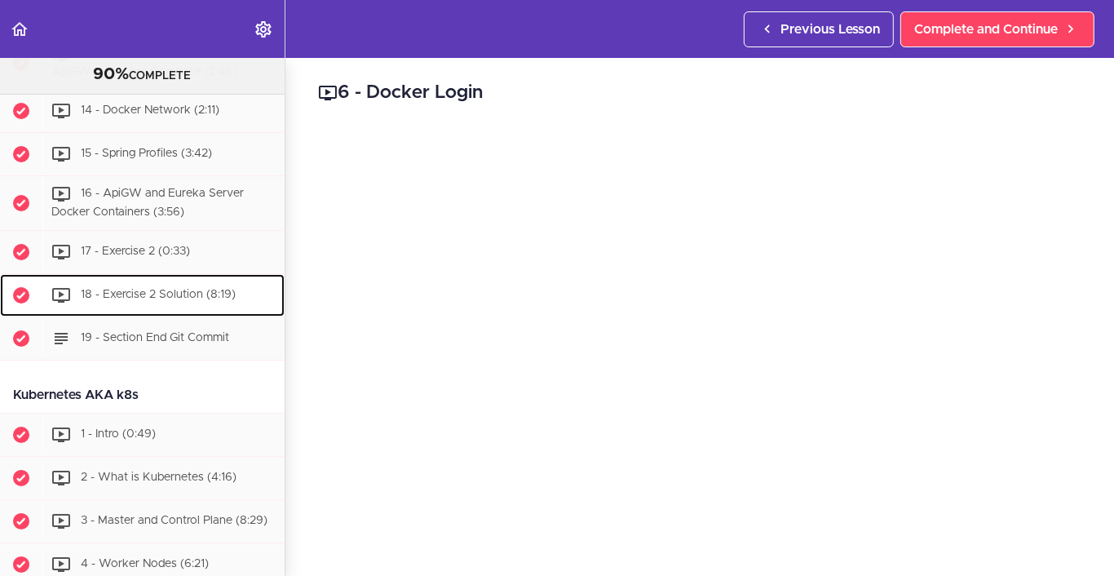
click at [193, 313] on div "18 - Exercise 2 Solution (8:19)" at bounding box center [163, 295] width 242 height 36
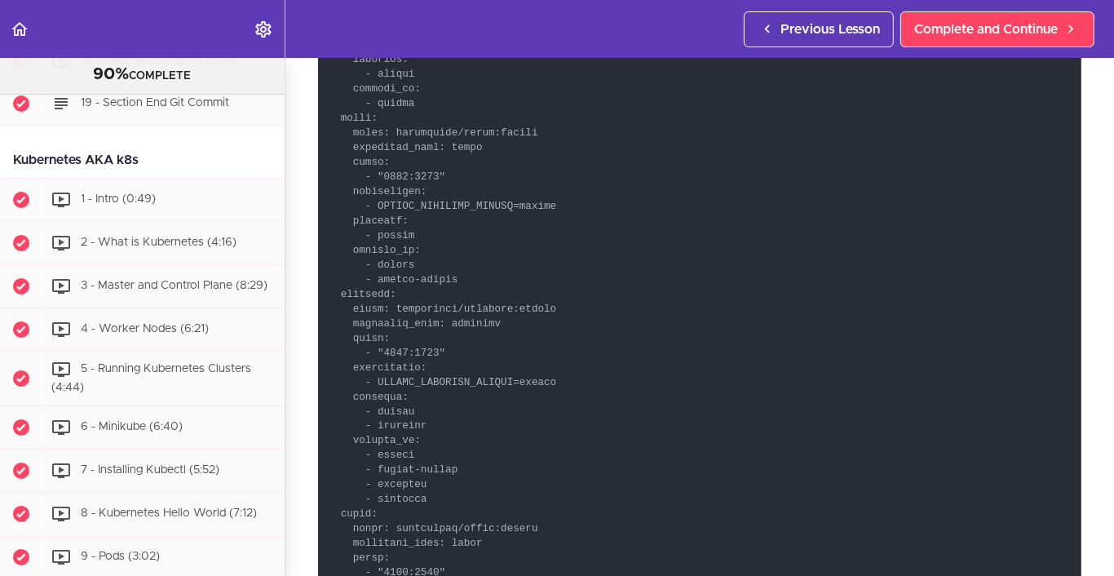
scroll to position [1387, 0]
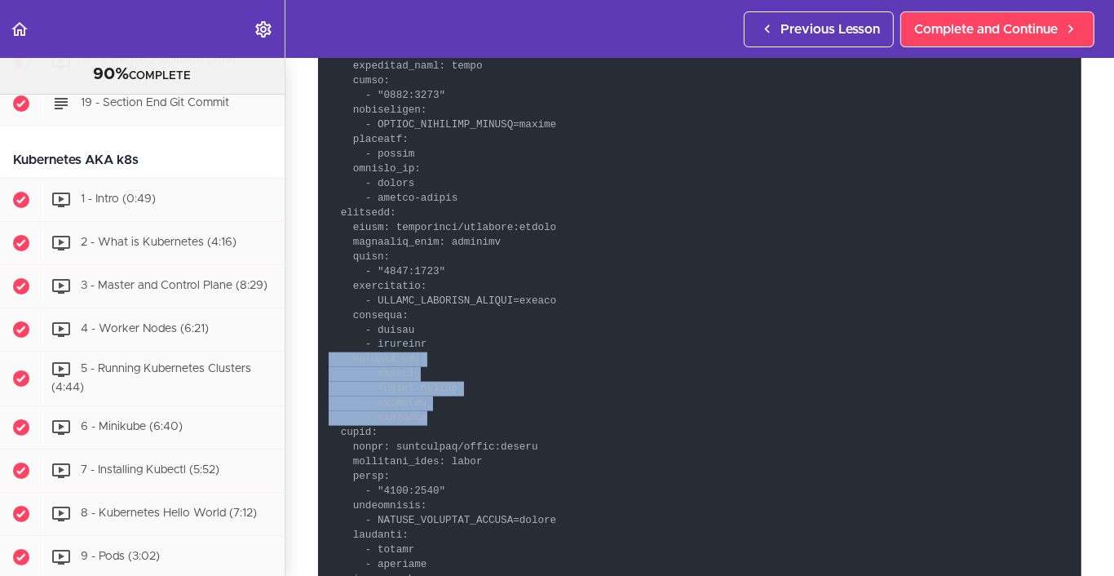
drag, startPoint x: 437, startPoint y: 418, endPoint x: 328, endPoint y: 355, distance: 126.0
click at [328, 355] on code at bounding box center [699, 110] width 763 height 1785
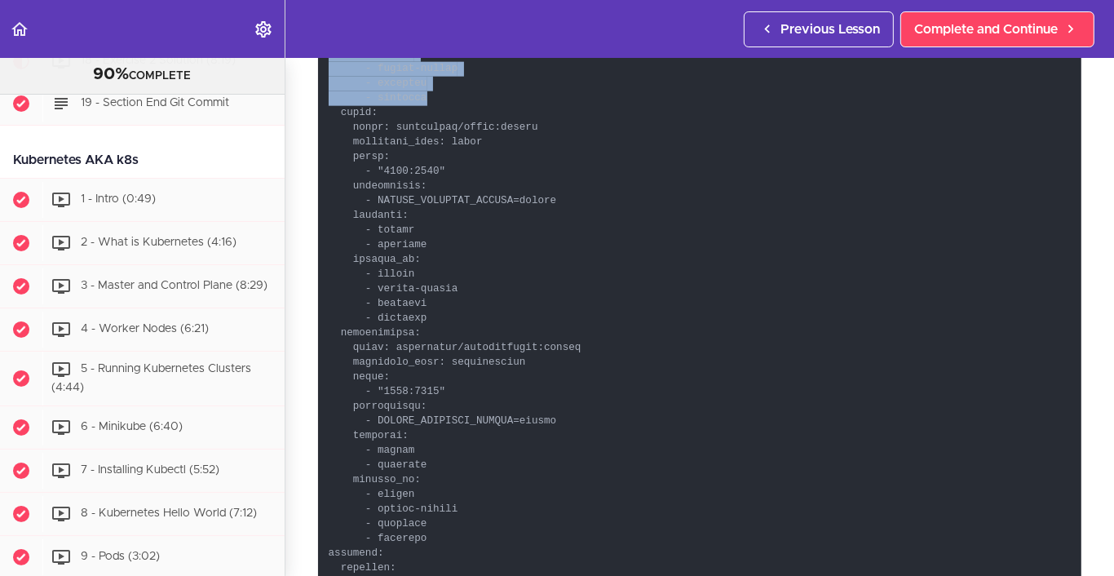
scroll to position [1713, 0]
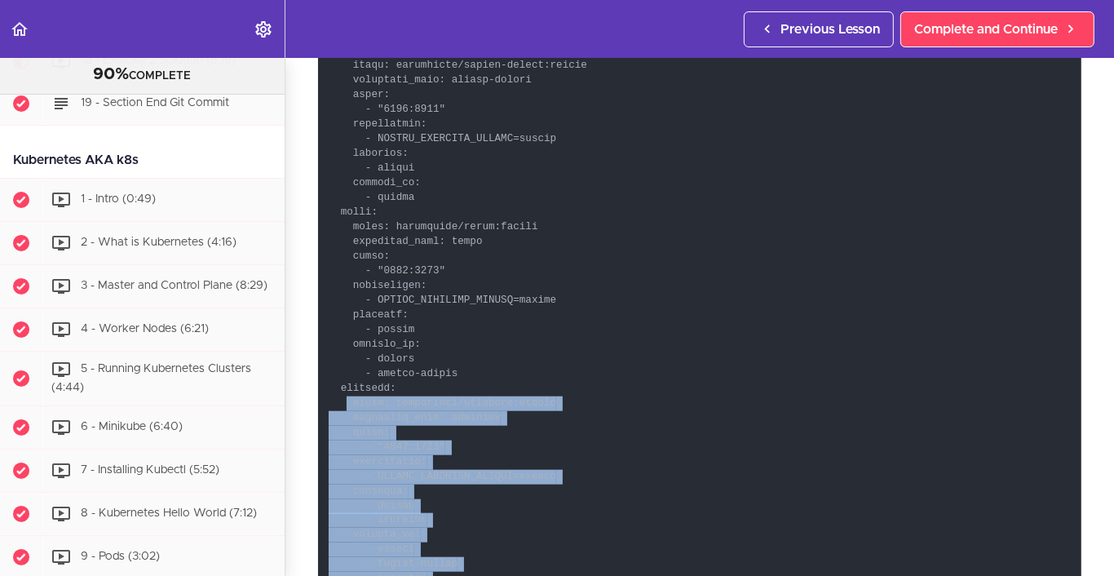
scroll to position [1305, 0]
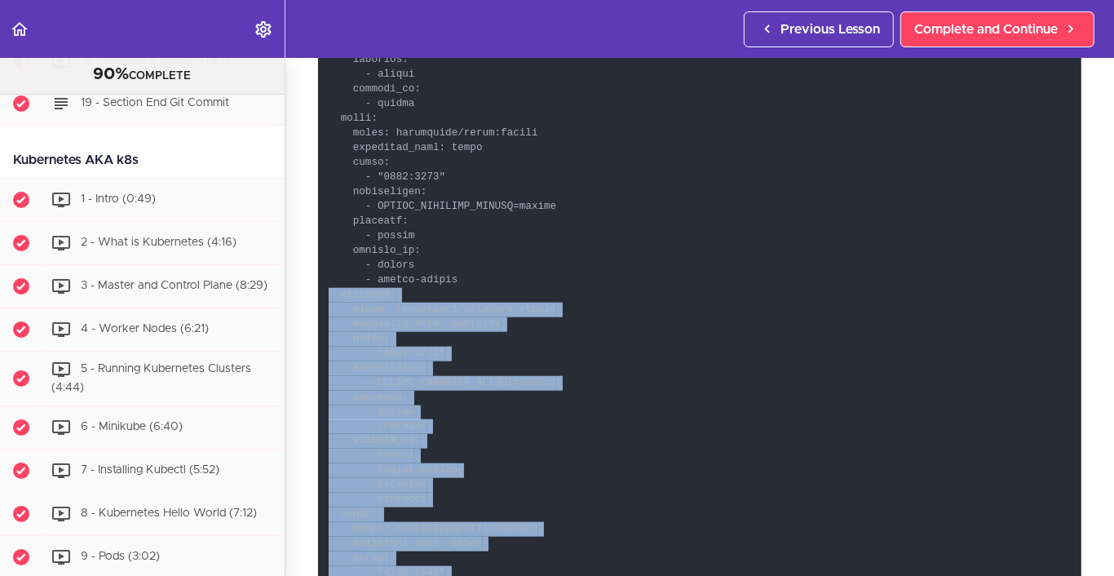
drag, startPoint x: 437, startPoint y: 279, endPoint x: 329, endPoint y: 283, distance: 108.6
click at [329, 283] on code at bounding box center [699, 191] width 763 height 1785
copy code "customer: image: amigoscode/customer:latest container_name: customer ports: - "…"
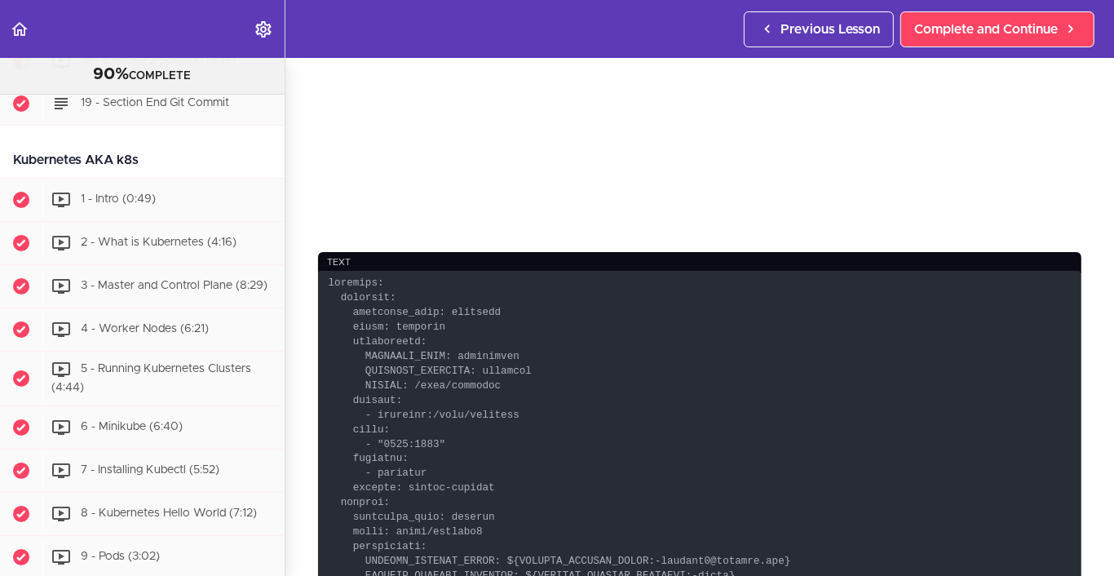
scroll to position [326, 0]
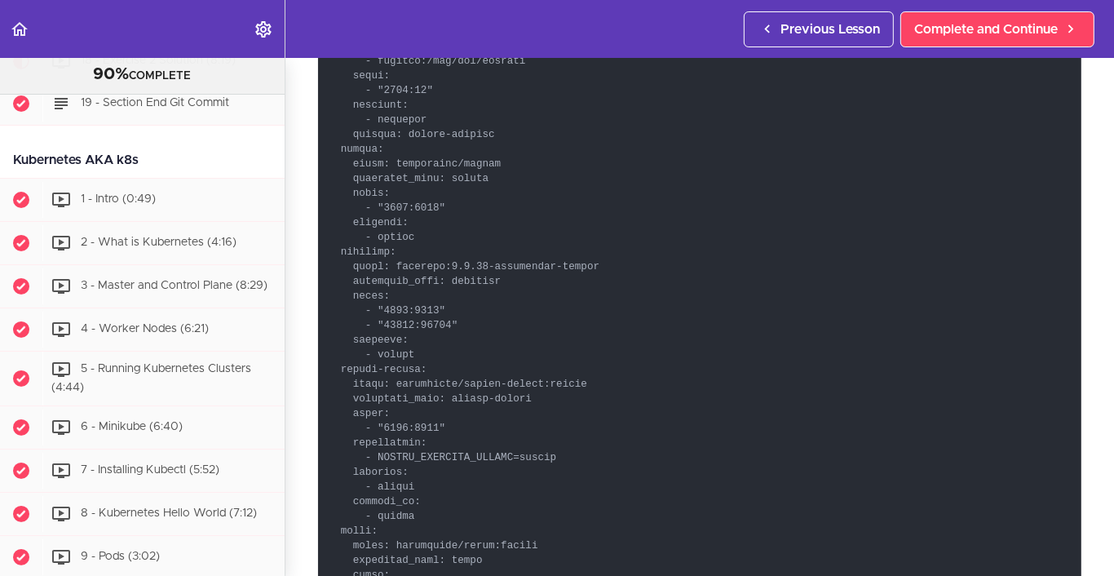
scroll to position [897, 0]
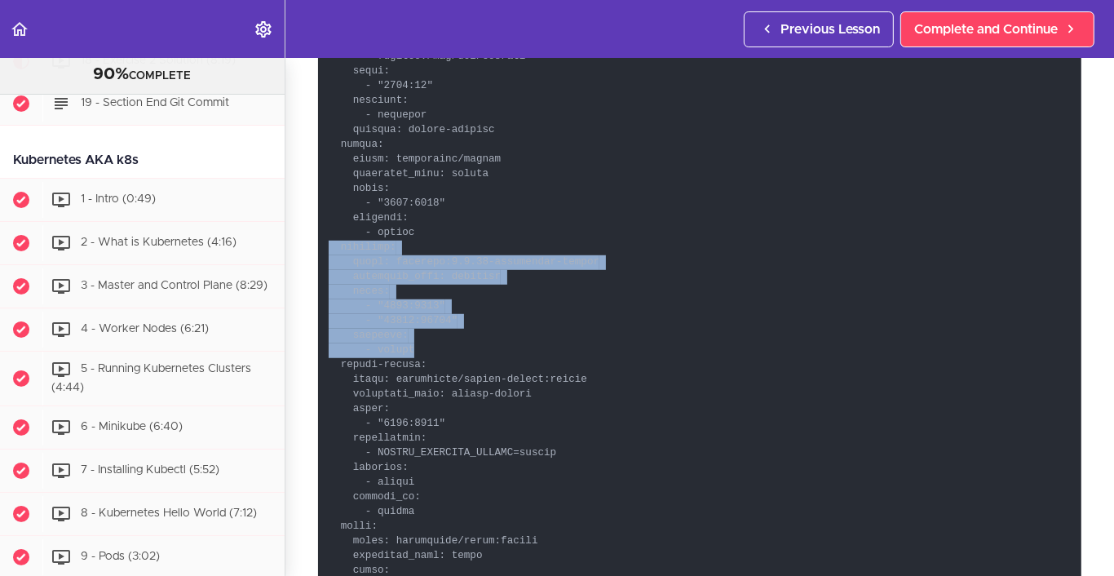
drag, startPoint x: 427, startPoint y: 343, endPoint x: 354, endPoint y: 232, distance: 132.6
copy code "rabbitmq: image: rabbitmq:[DATE]-management-alpine container_name: rabbitmq por…"
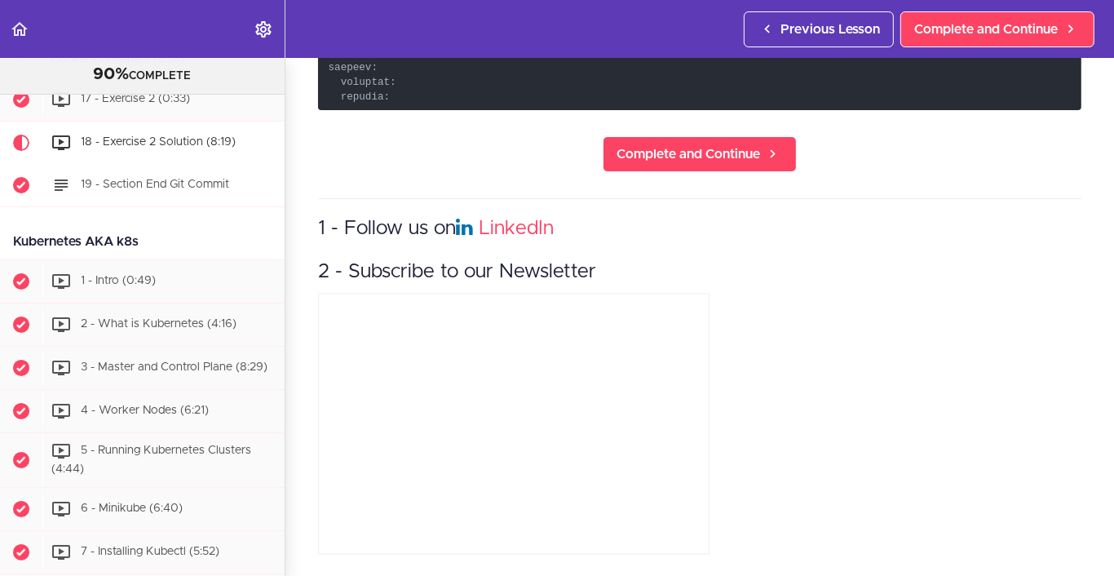
scroll to position [4956, 0]
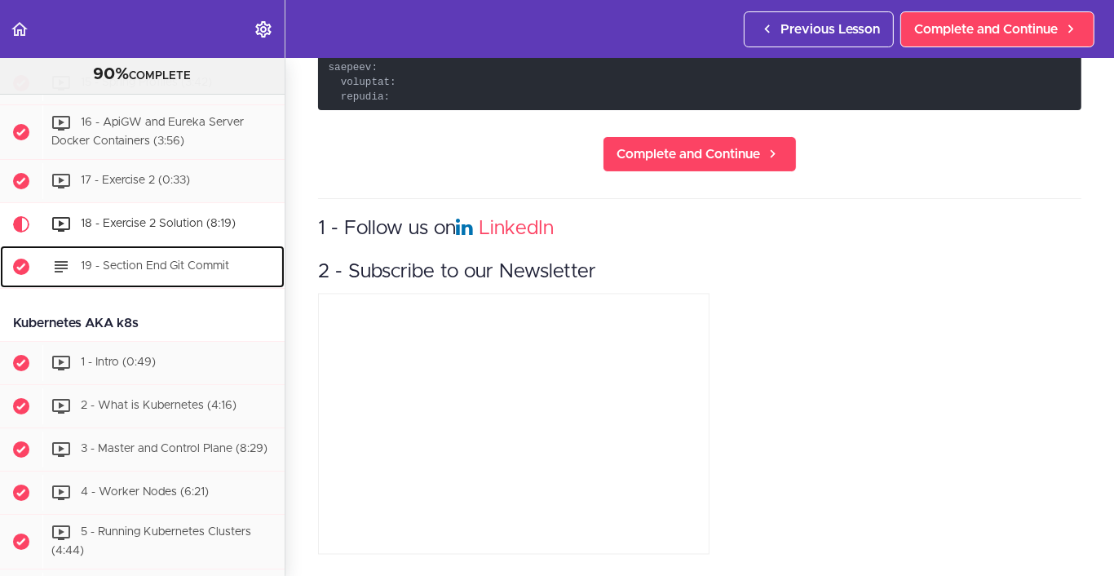
click at [193, 285] on div "19 - Section End Git Commit" at bounding box center [163, 267] width 242 height 36
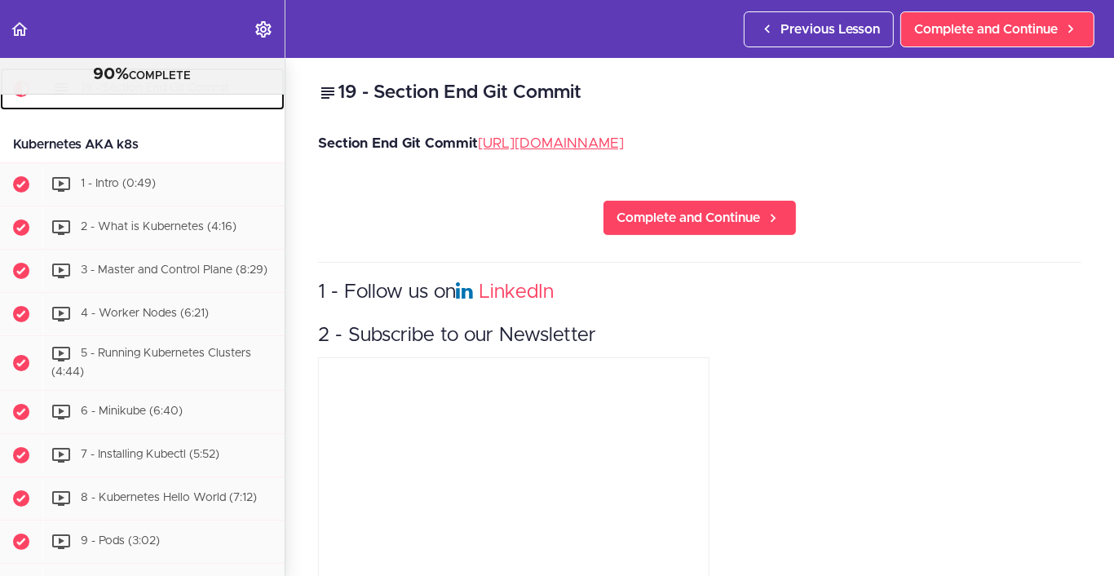
scroll to position [5163, 0]
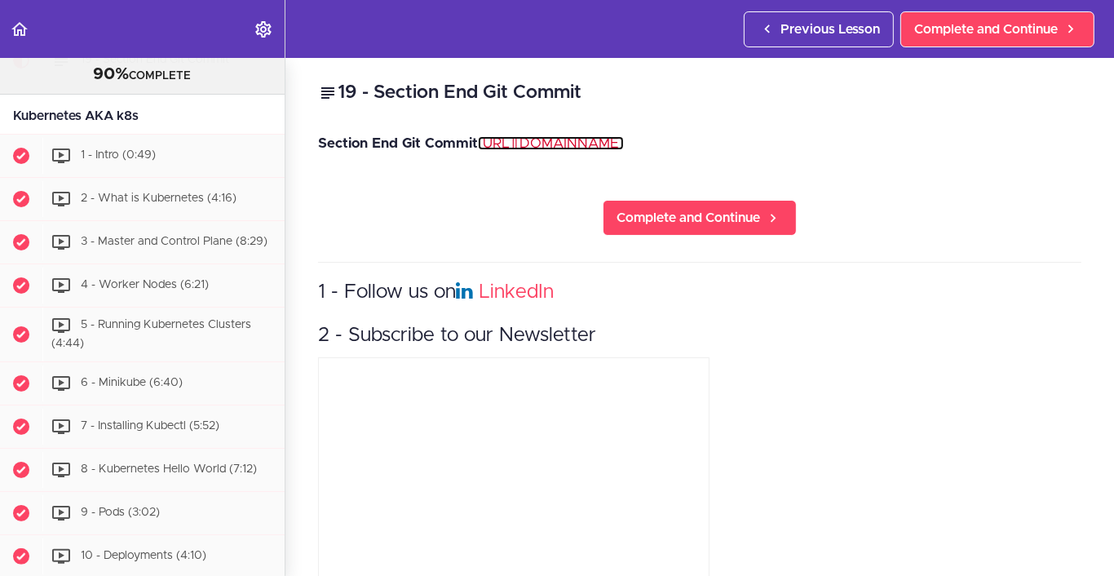
click at [506, 150] on link "[URL][DOMAIN_NAME]" at bounding box center [551, 143] width 146 height 14
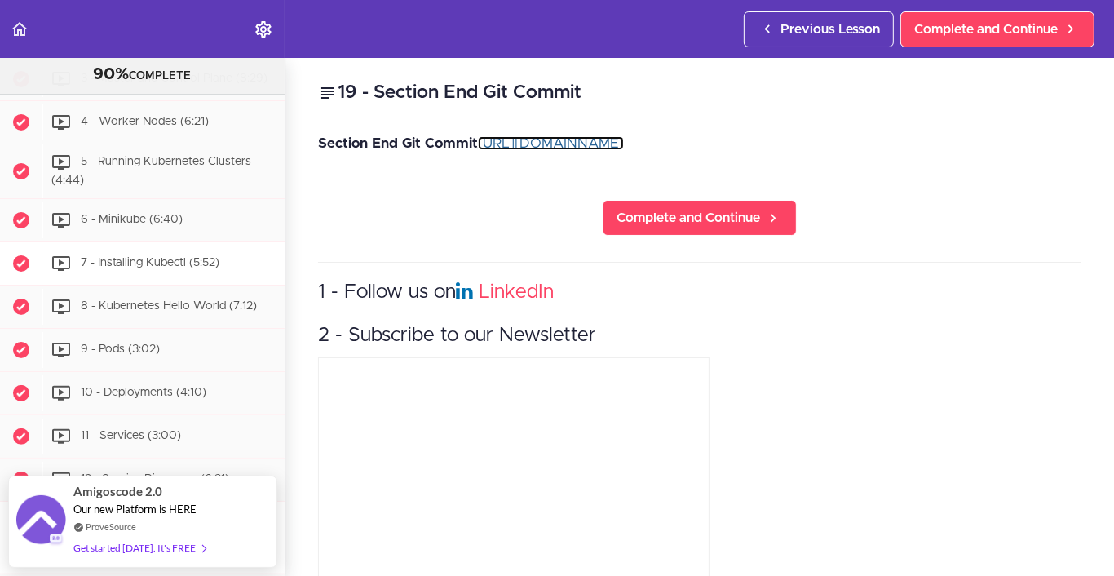
scroll to position [5407, 0]
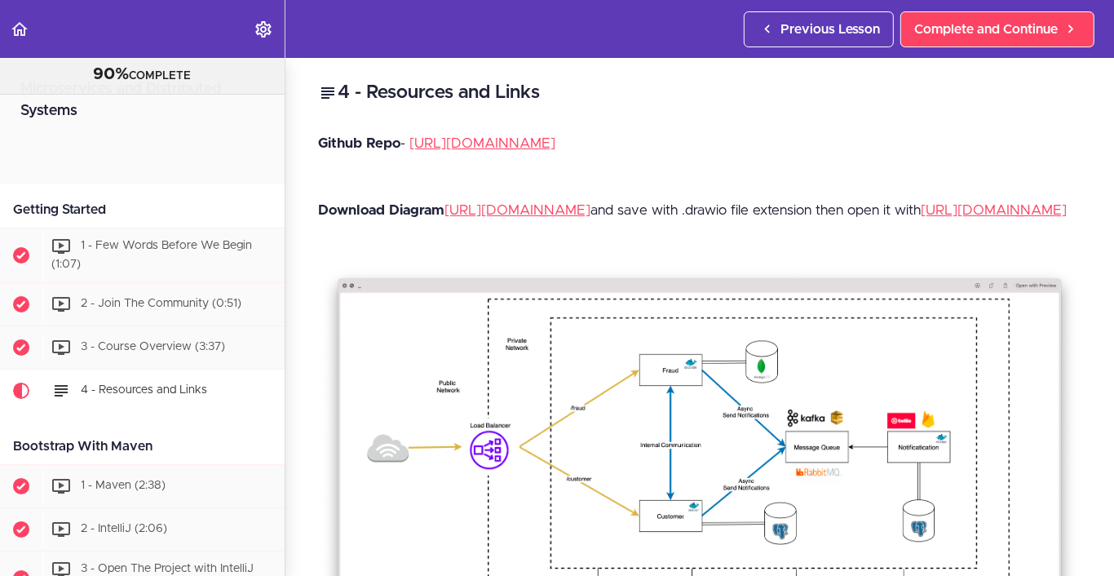
scroll to position [259, 0]
